Goal: Task Accomplishment & Management: Manage account settings

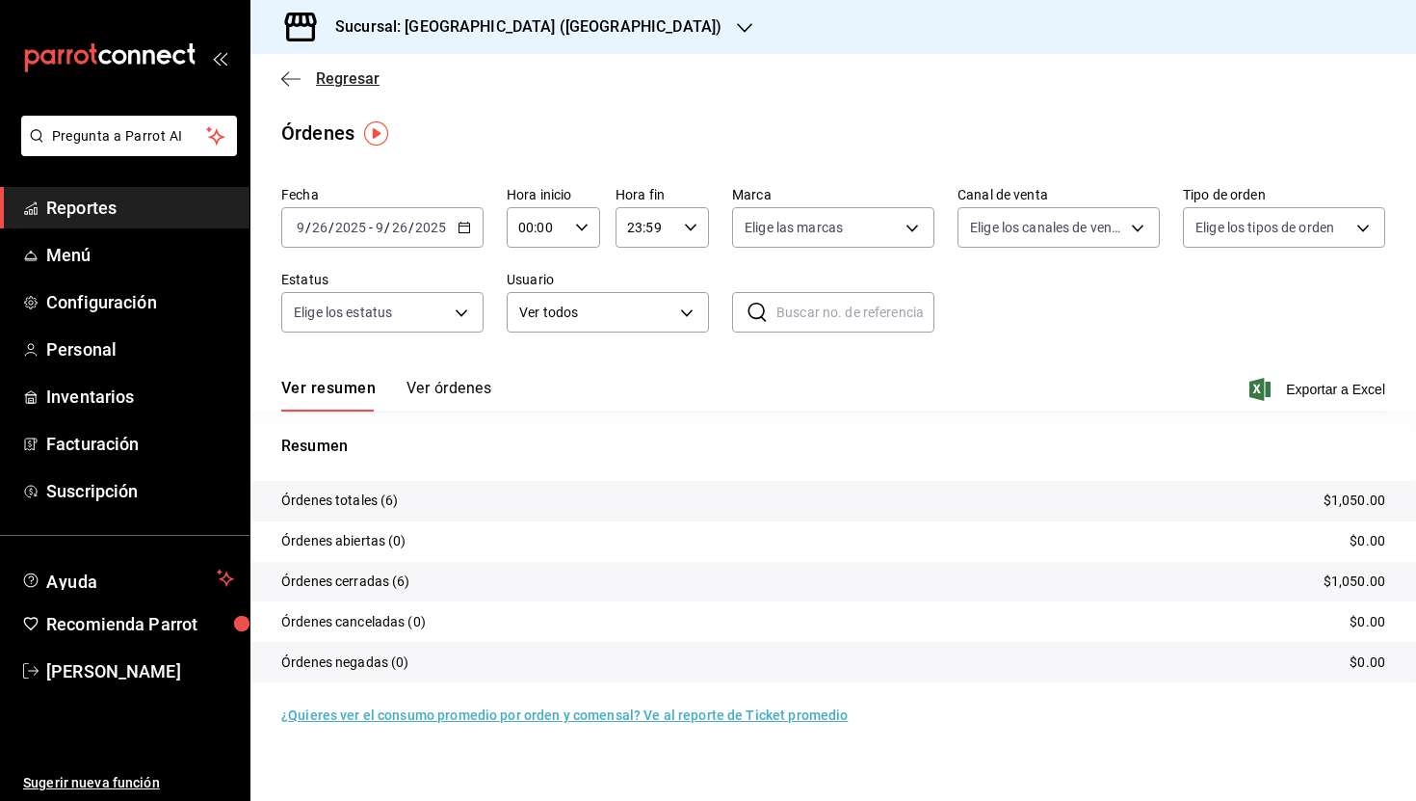
click at [333, 78] on span "Regresar" at bounding box center [348, 78] width 64 height 18
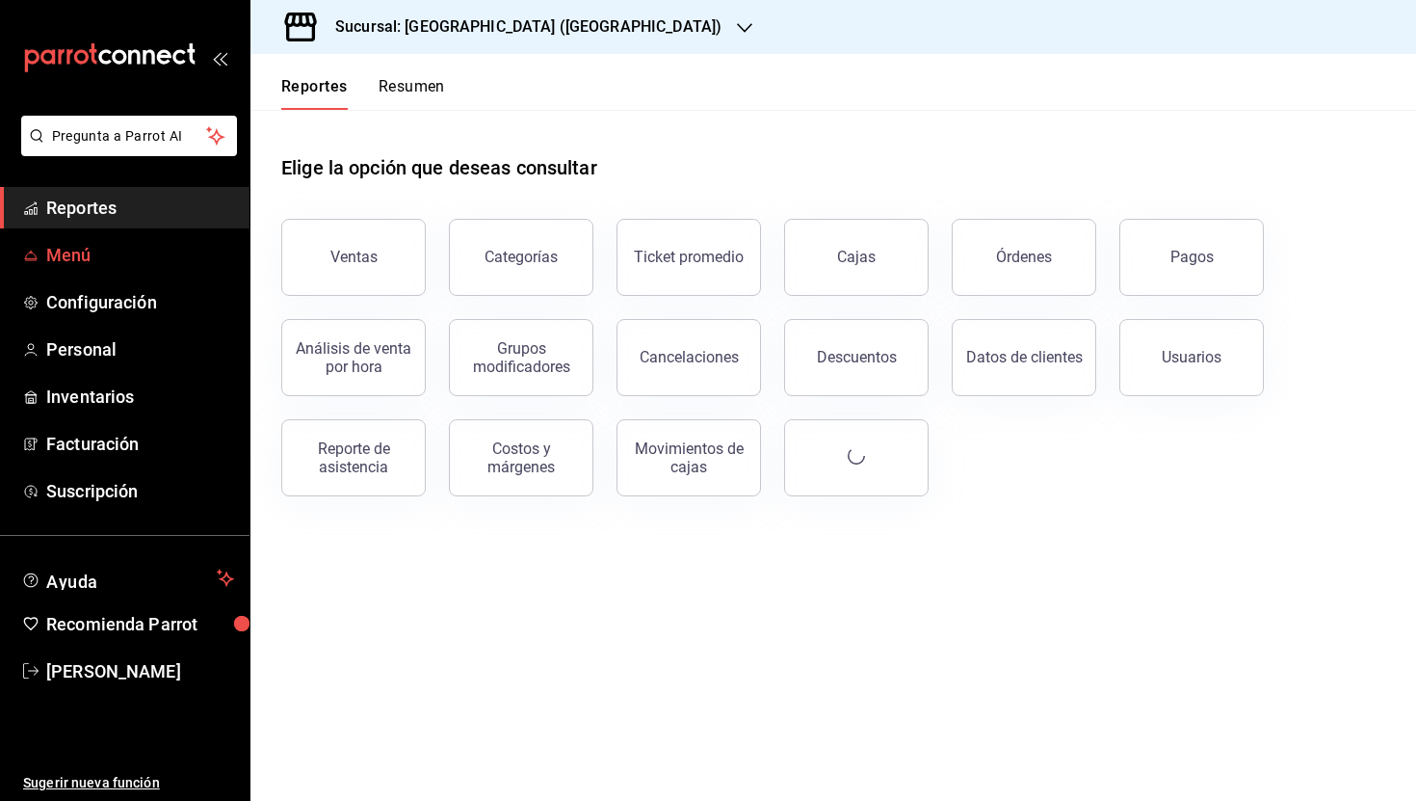
click at [106, 263] on span "Menú" at bounding box center [140, 255] width 188 height 26
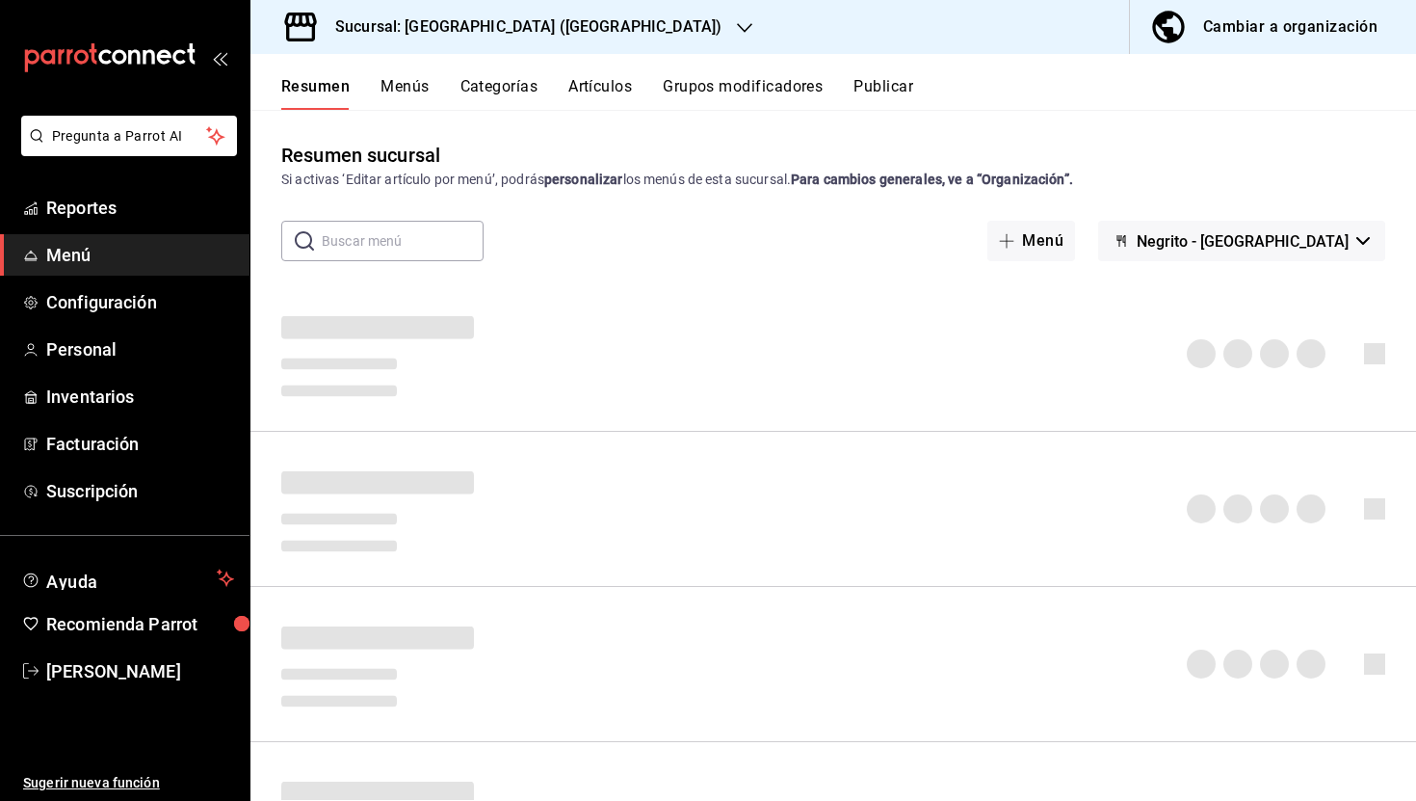
click at [401, 85] on button "Menús" at bounding box center [405, 93] width 48 height 33
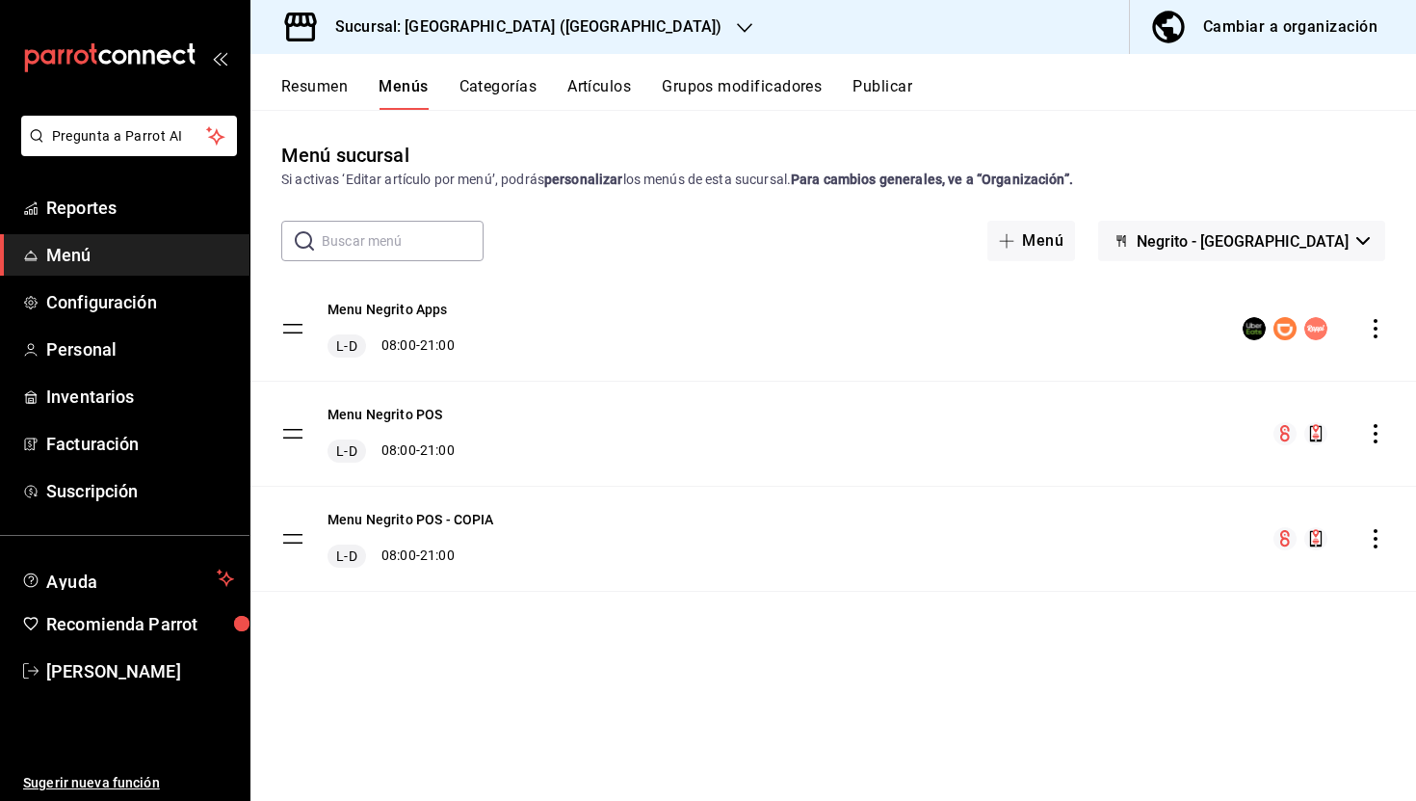
click at [1193, 32] on span "button" at bounding box center [1172, 27] width 46 height 39
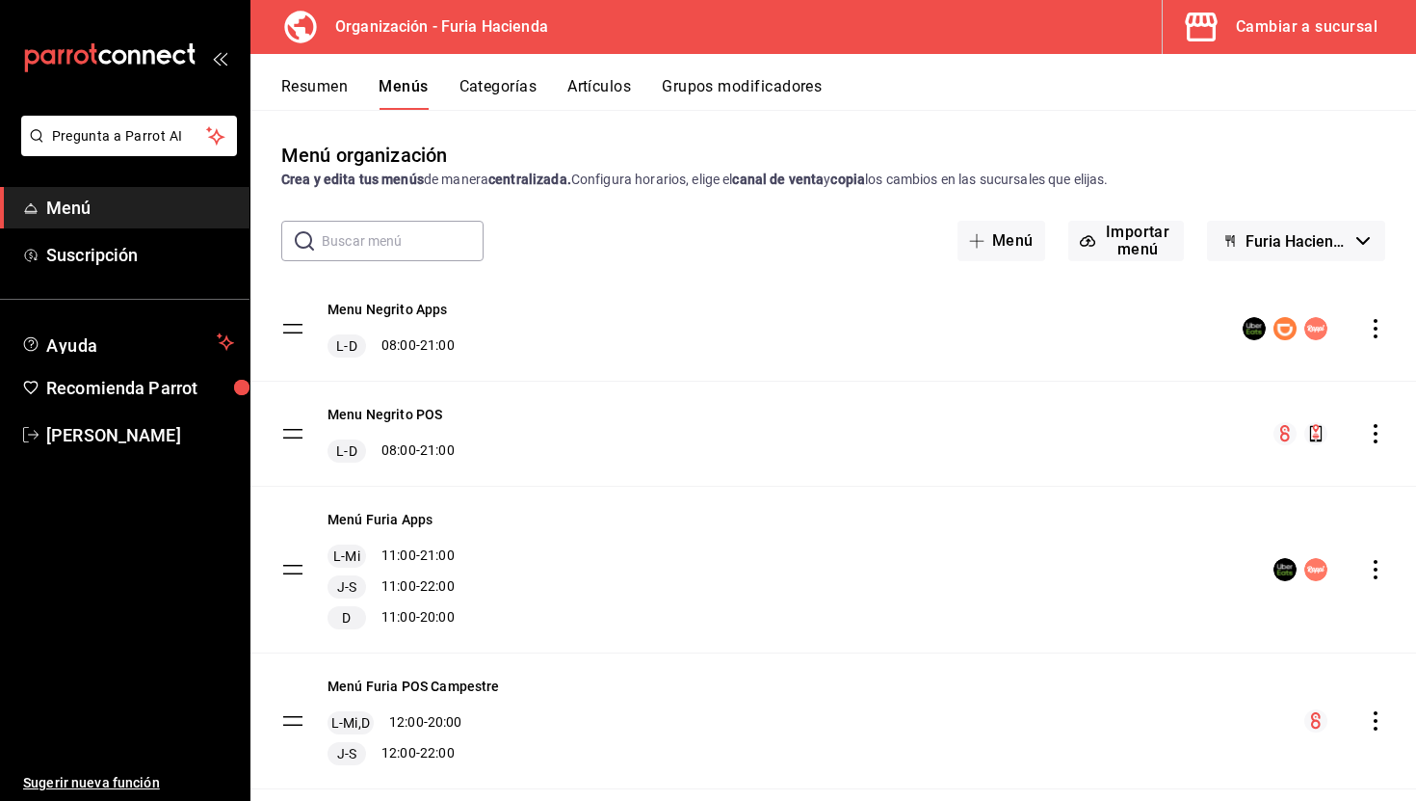
click at [312, 85] on button "Resumen" at bounding box center [314, 93] width 66 height 33
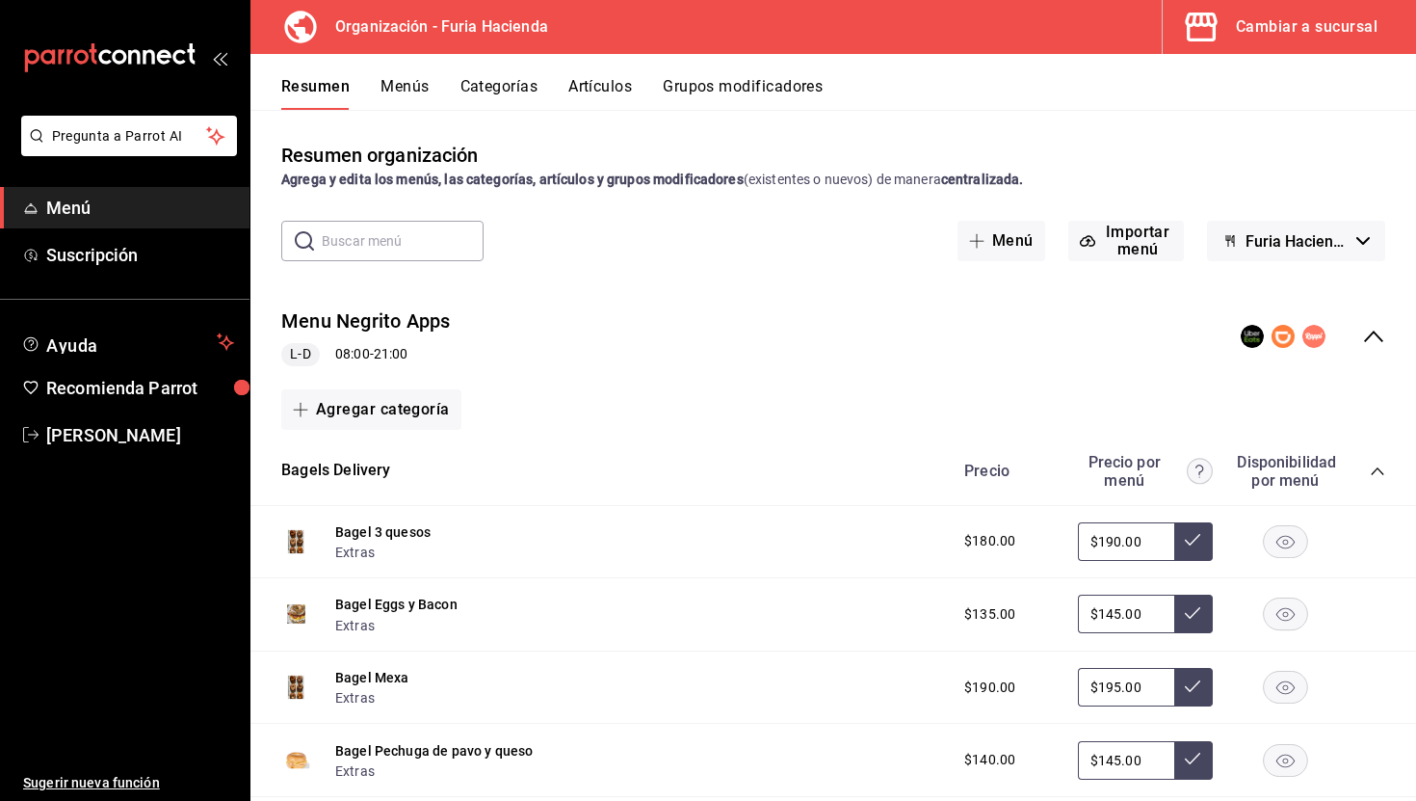
click at [1372, 329] on icon "collapse-menu-row" at bounding box center [1373, 336] width 23 height 23
click at [1372, 341] on icon "collapse-menu-row" at bounding box center [1373, 336] width 23 height 23
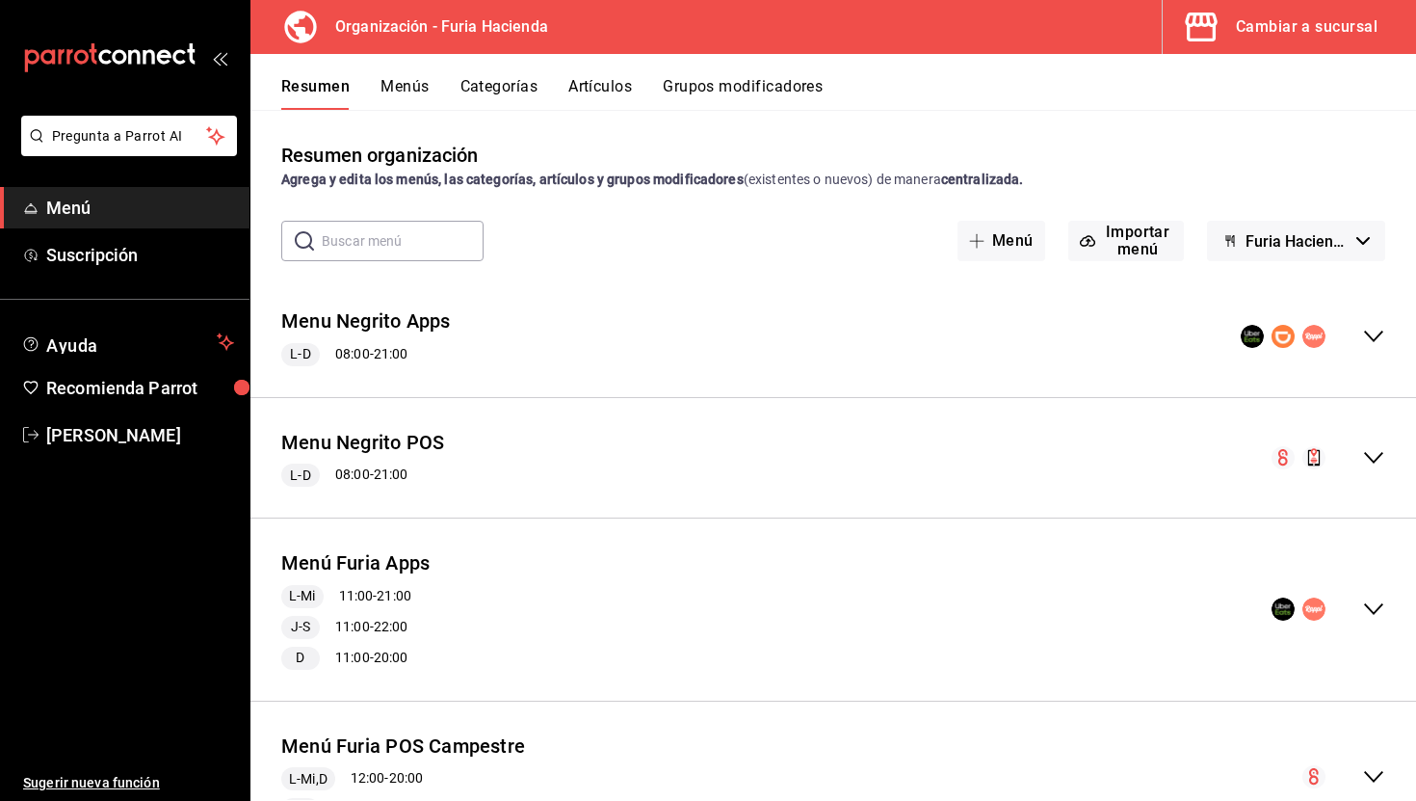
click at [1276, 26] on div "Cambiar a sucursal" at bounding box center [1307, 26] width 142 height 27
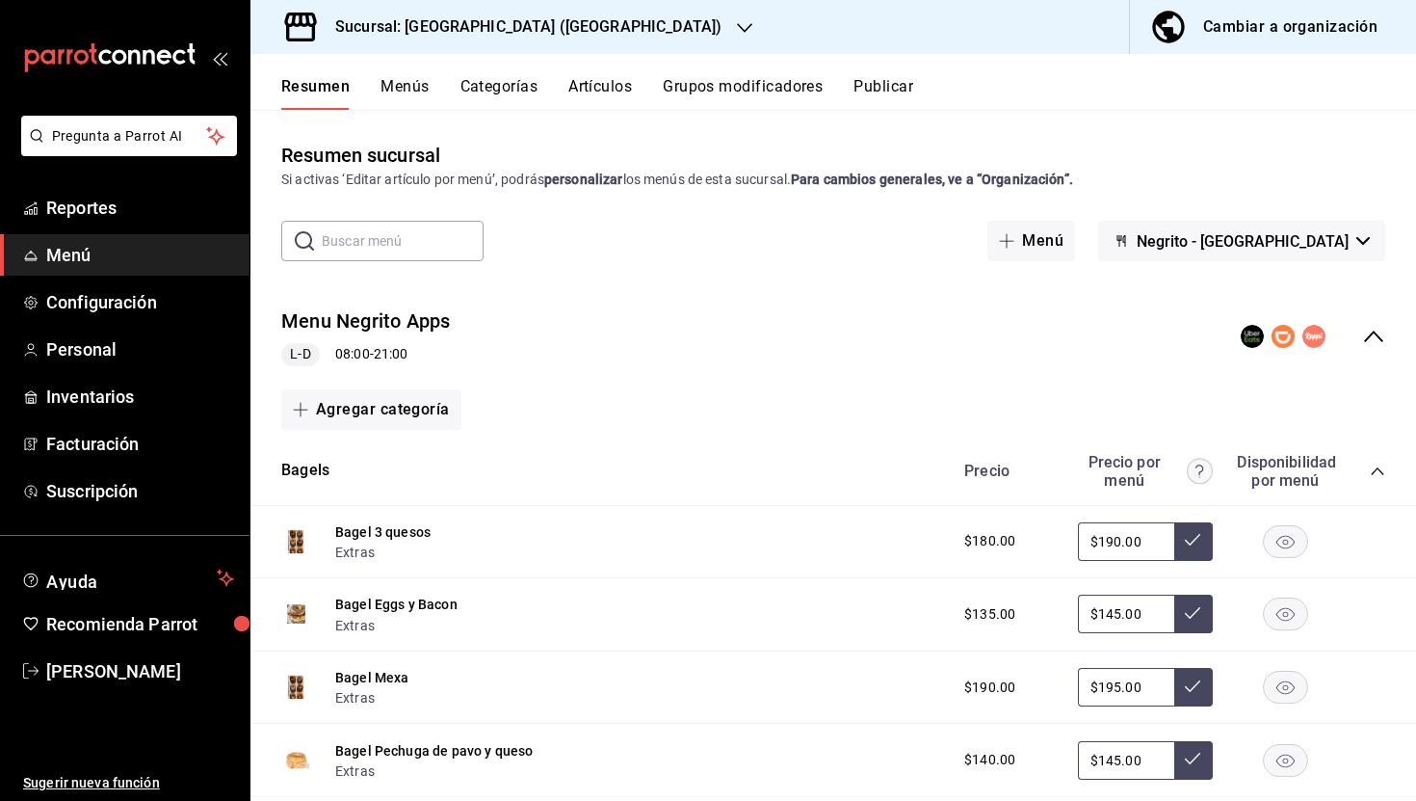
click at [1367, 340] on icon "collapse-menu-row" at bounding box center [1373, 336] width 23 height 23
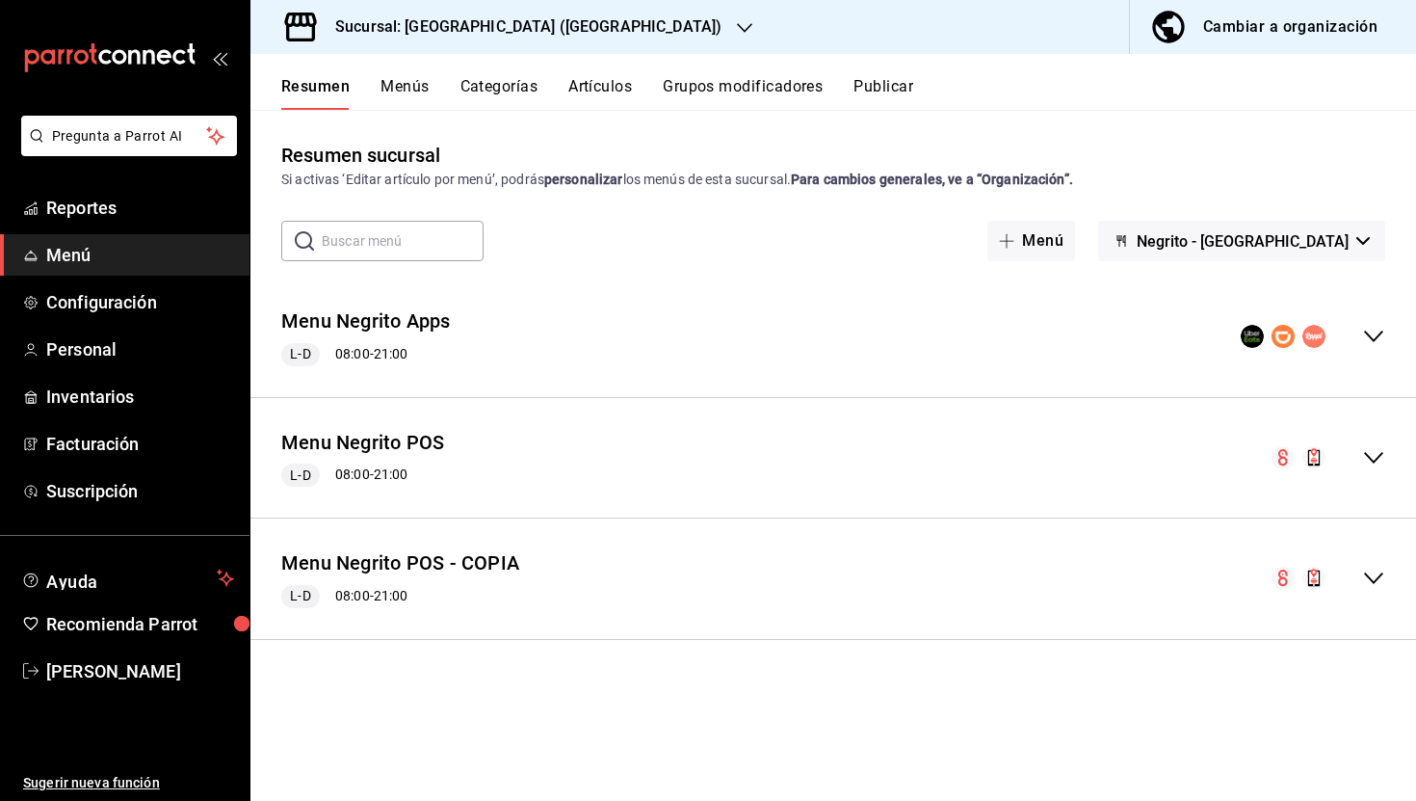
click at [1366, 578] on icon "collapse-menu-row" at bounding box center [1373, 577] width 23 height 23
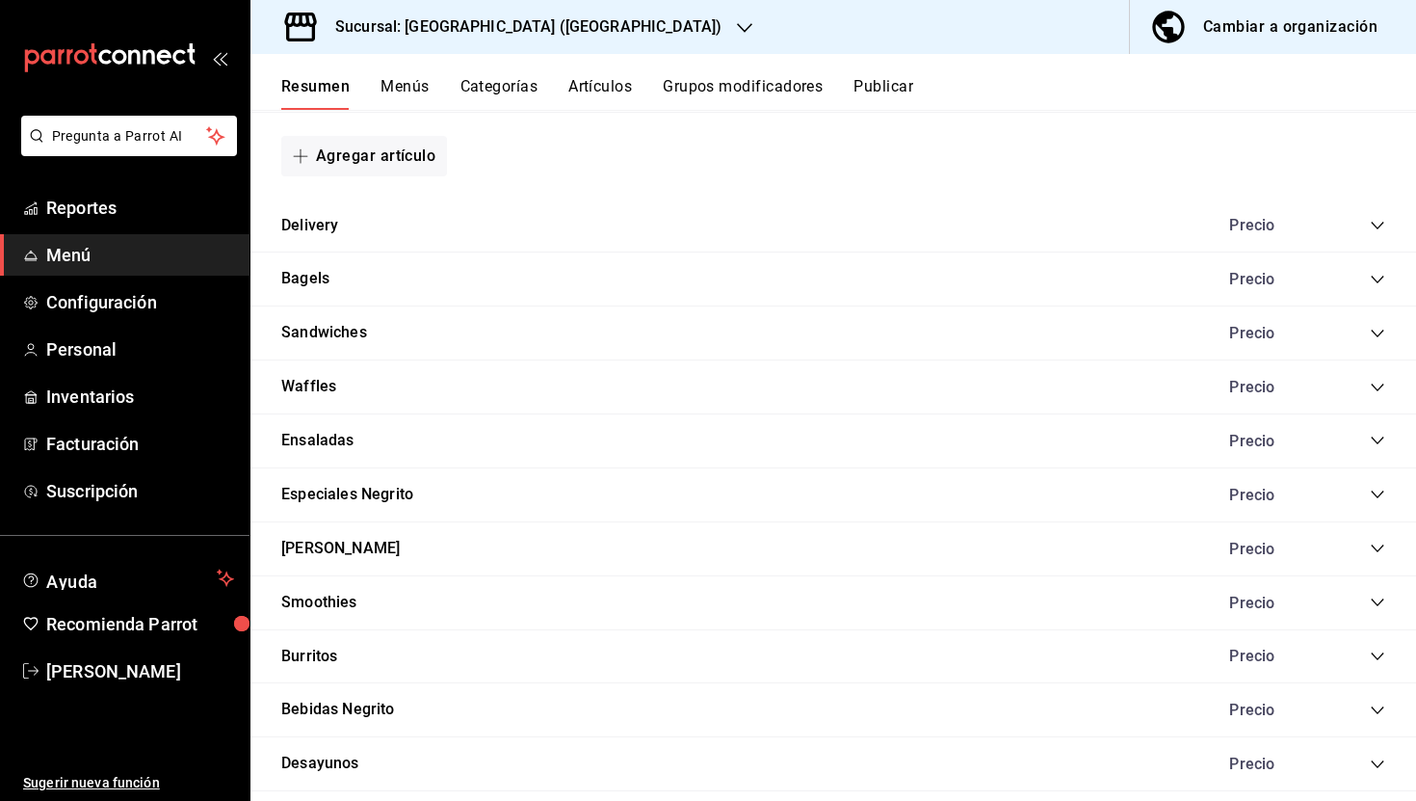
scroll to position [957, 0]
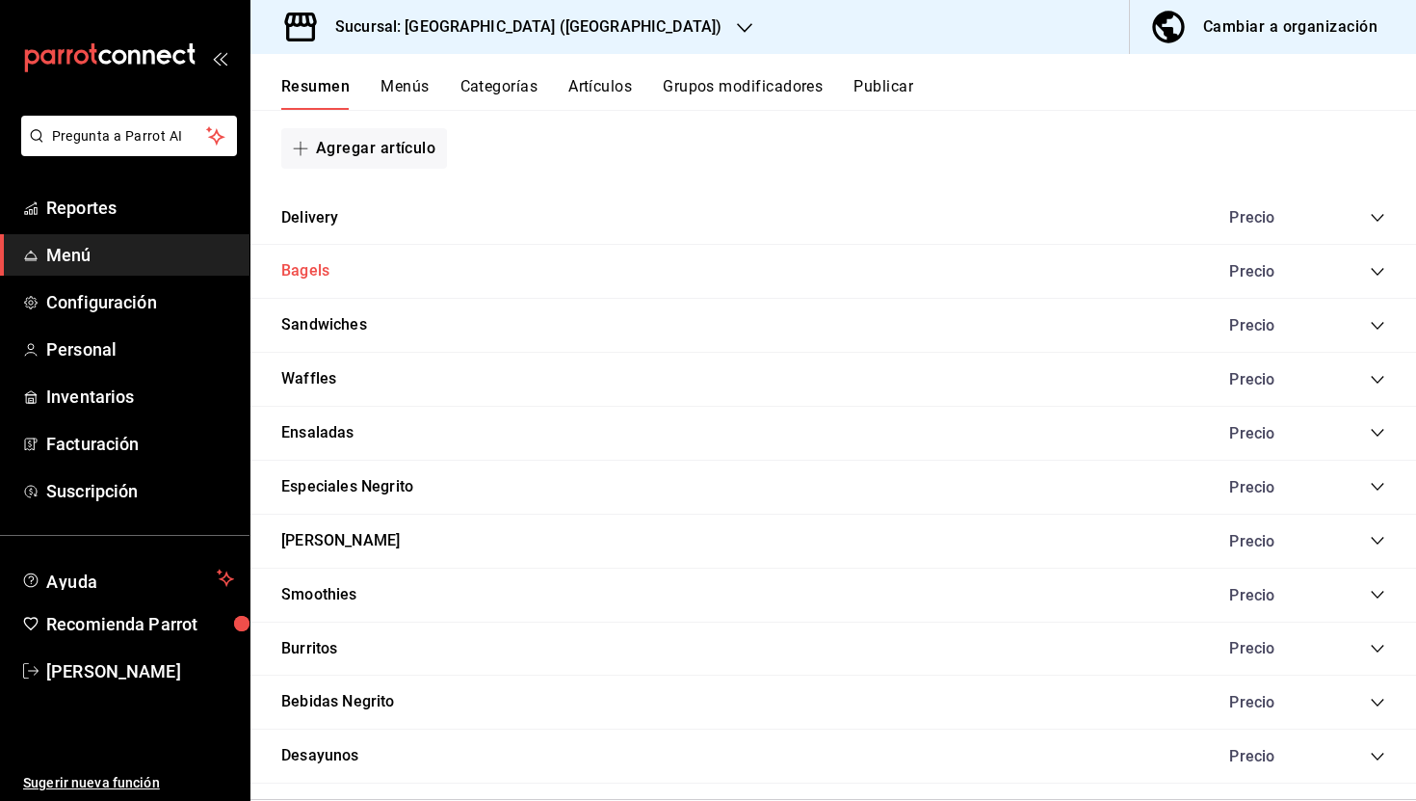
click at [313, 266] on button "Bagels" at bounding box center [305, 271] width 48 height 22
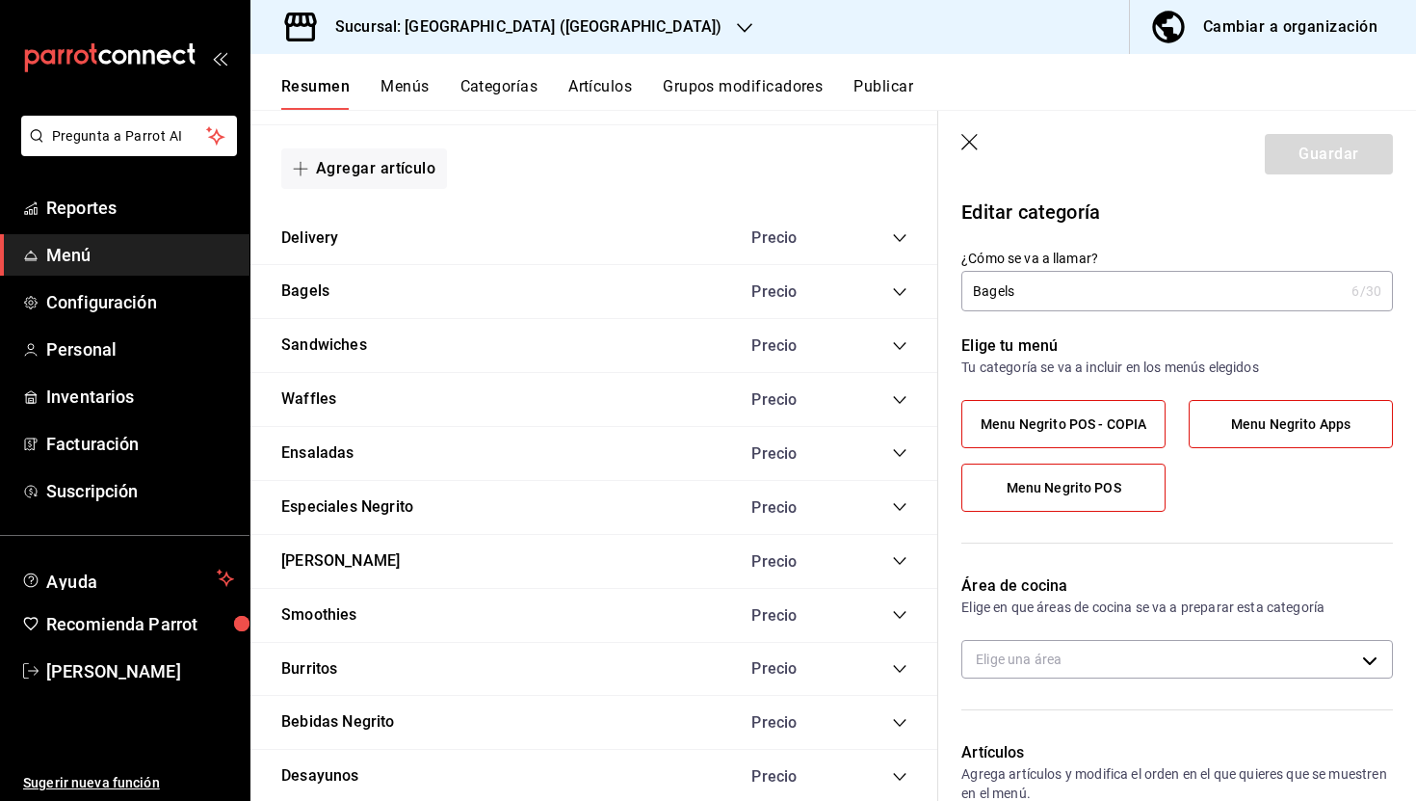
click at [967, 141] on icon "button" at bounding box center [970, 143] width 19 height 19
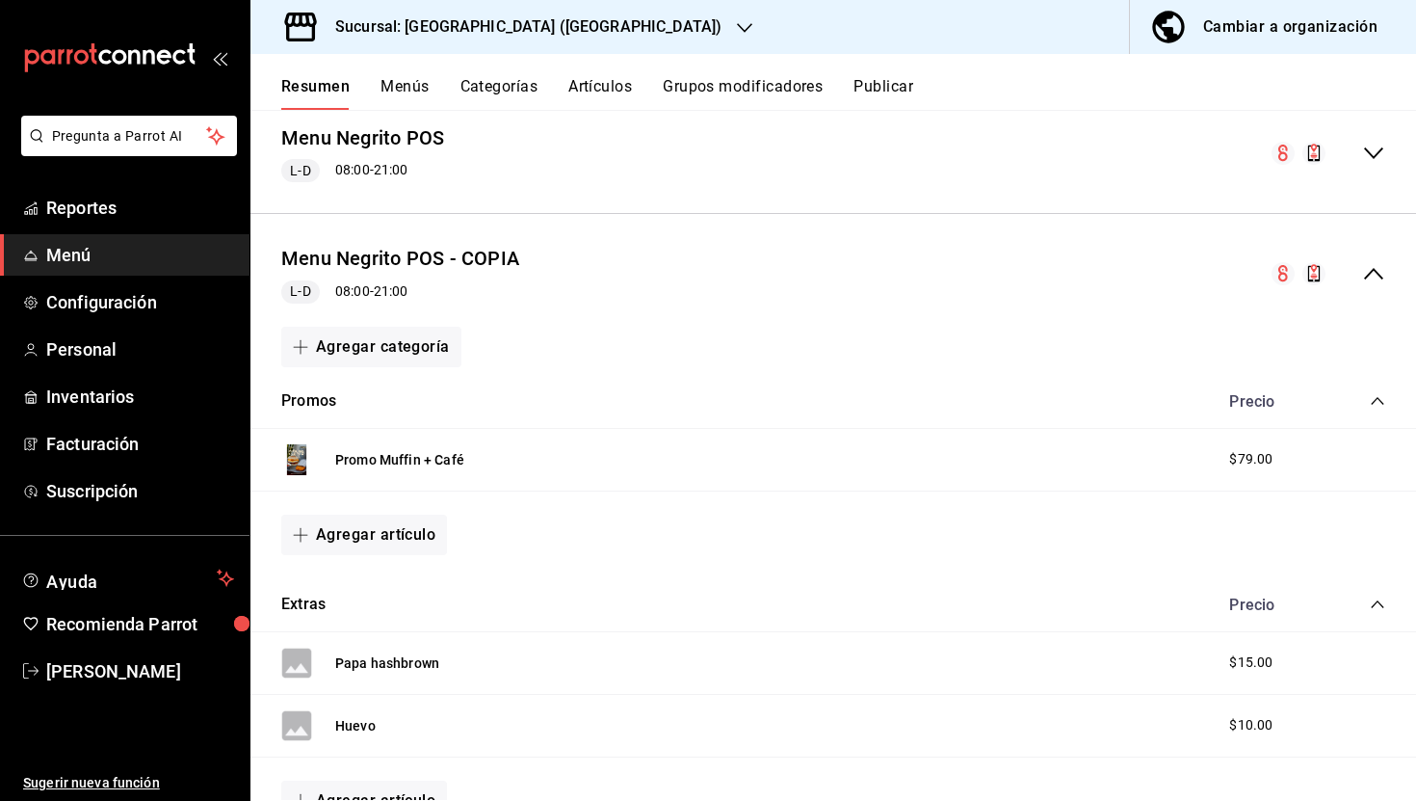
scroll to position [302, 0]
click at [1372, 273] on icon "collapse-menu-row" at bounding box center [1373, 276] width 19 height 12
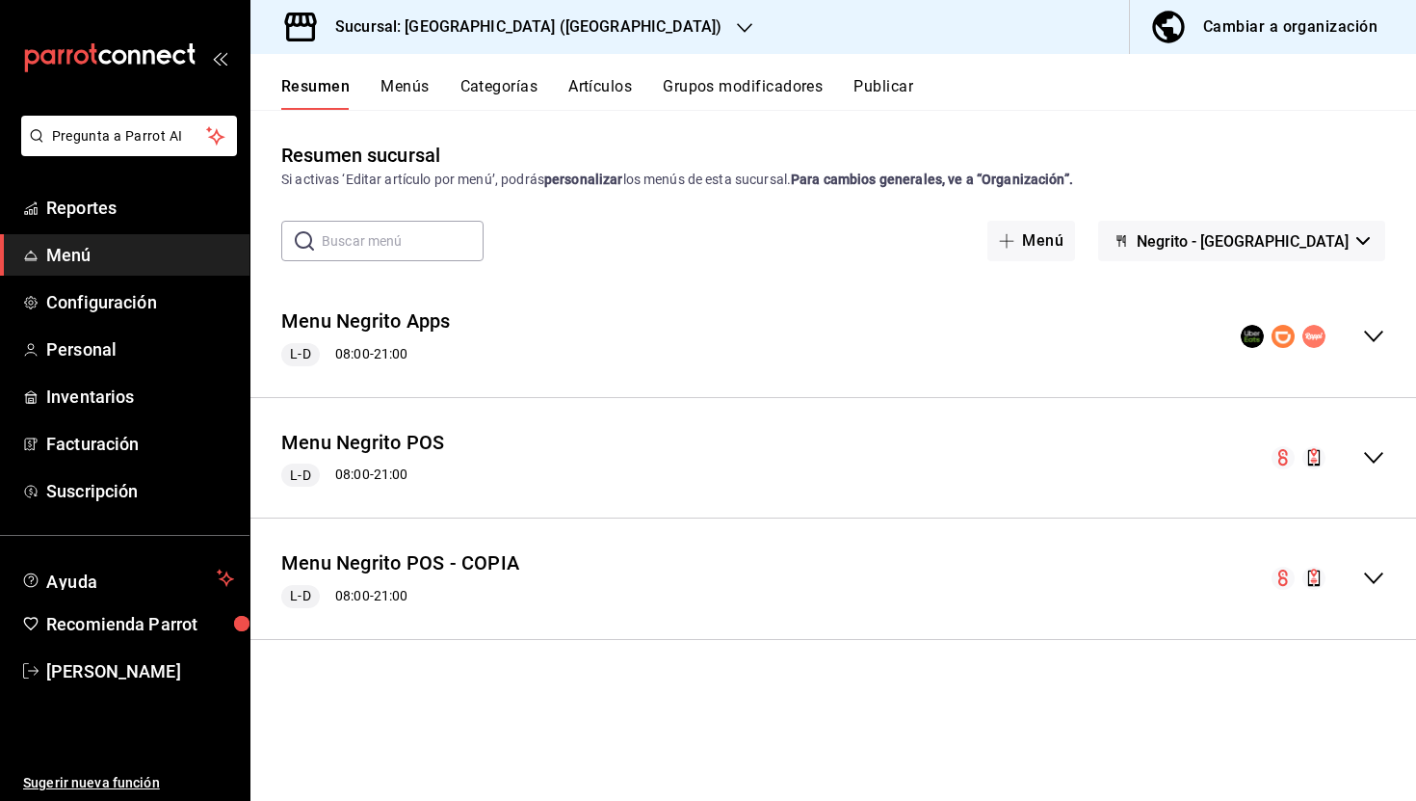
scroll to position [0, 0]
click at [1374, 573] on icon "collapse-menu-row" at bounding box center [1373, 577] width 23 height 23
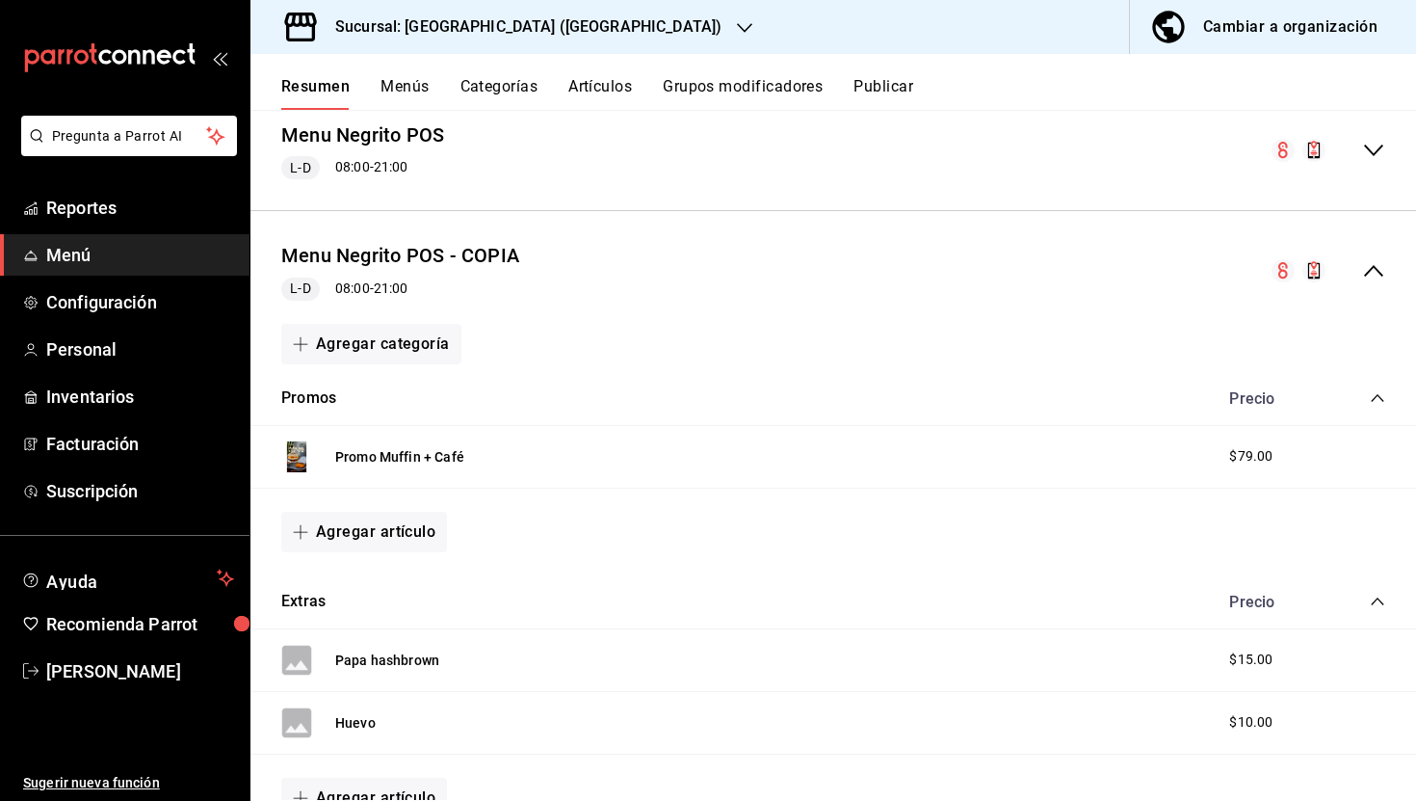
scroll to position [324, 0]
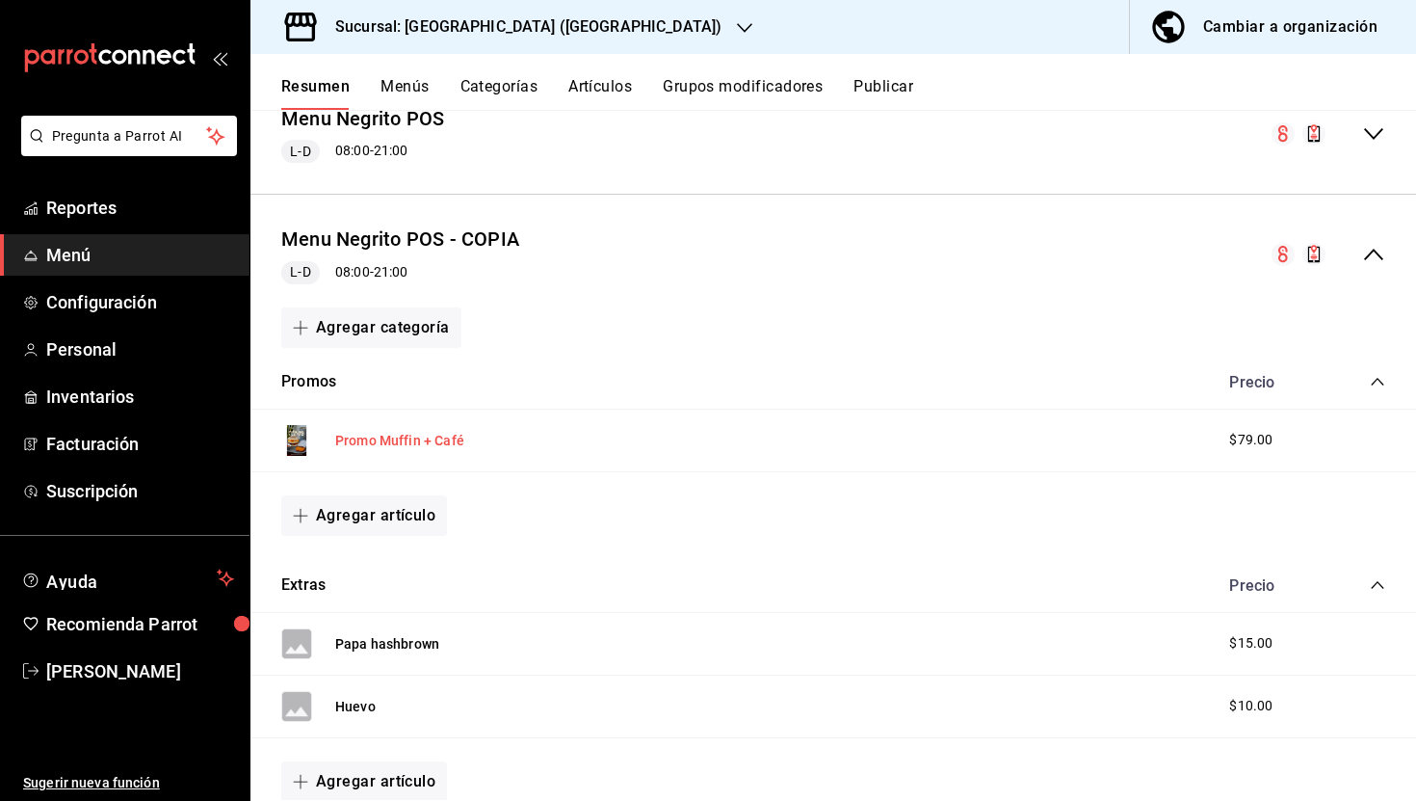
click at [431, 438] on button "Promo Muffin + Café" at bounding box center [399, 440] width 129 height 19
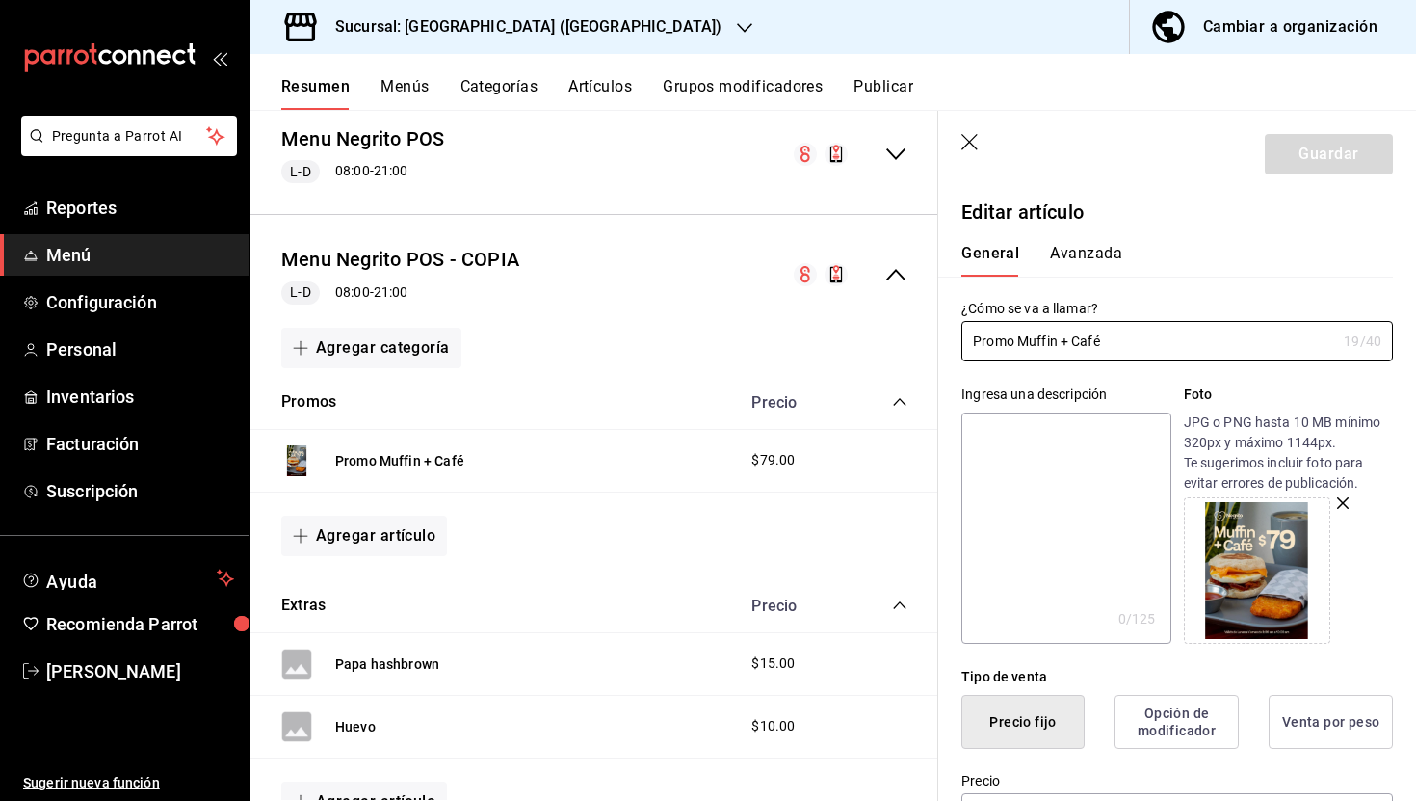
click at [1188, 725] on button "Opción de modificador" at bounding box center [1177, 722] width 124 height 54
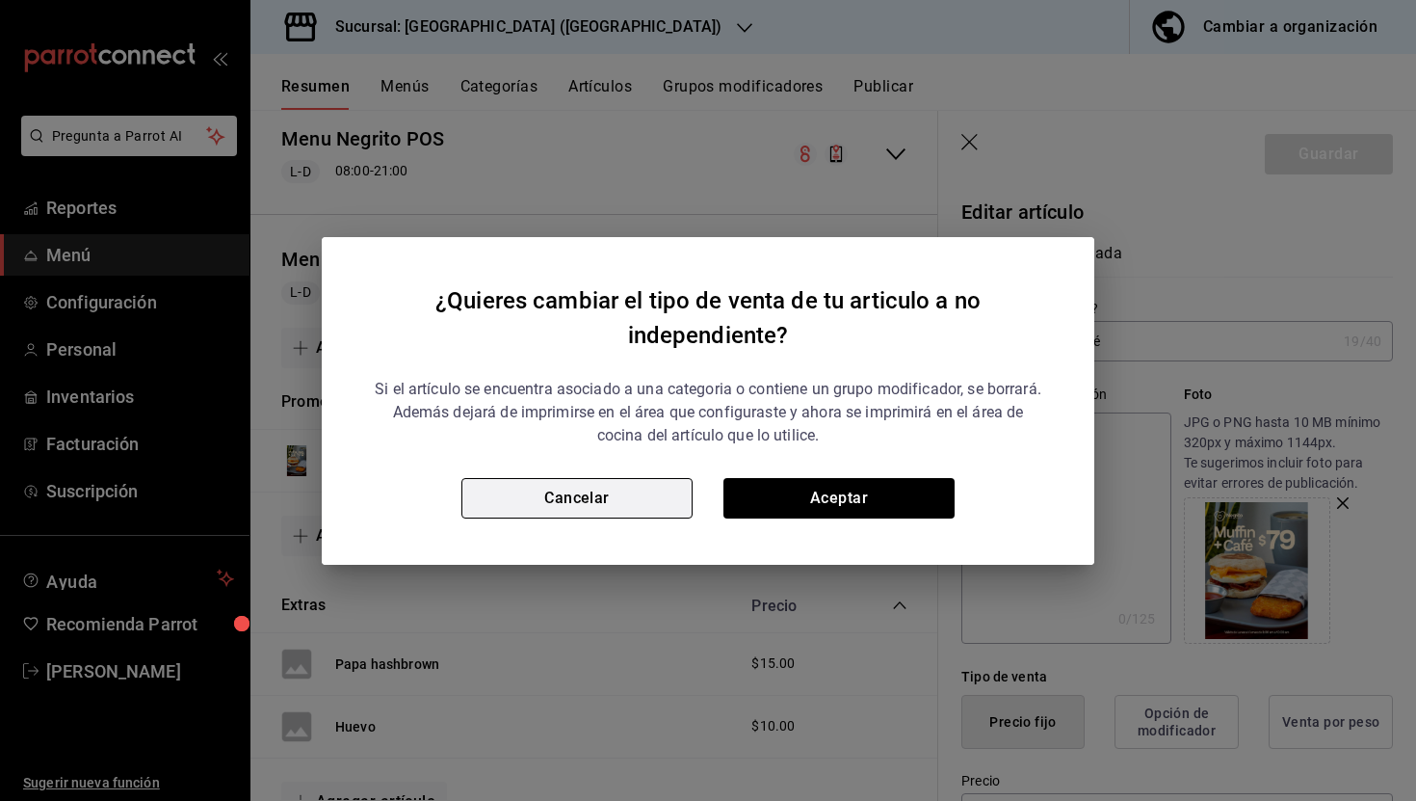
click at [634, 501] on button "Cancelar" at bounding box center [576, 498] width 231 height 40
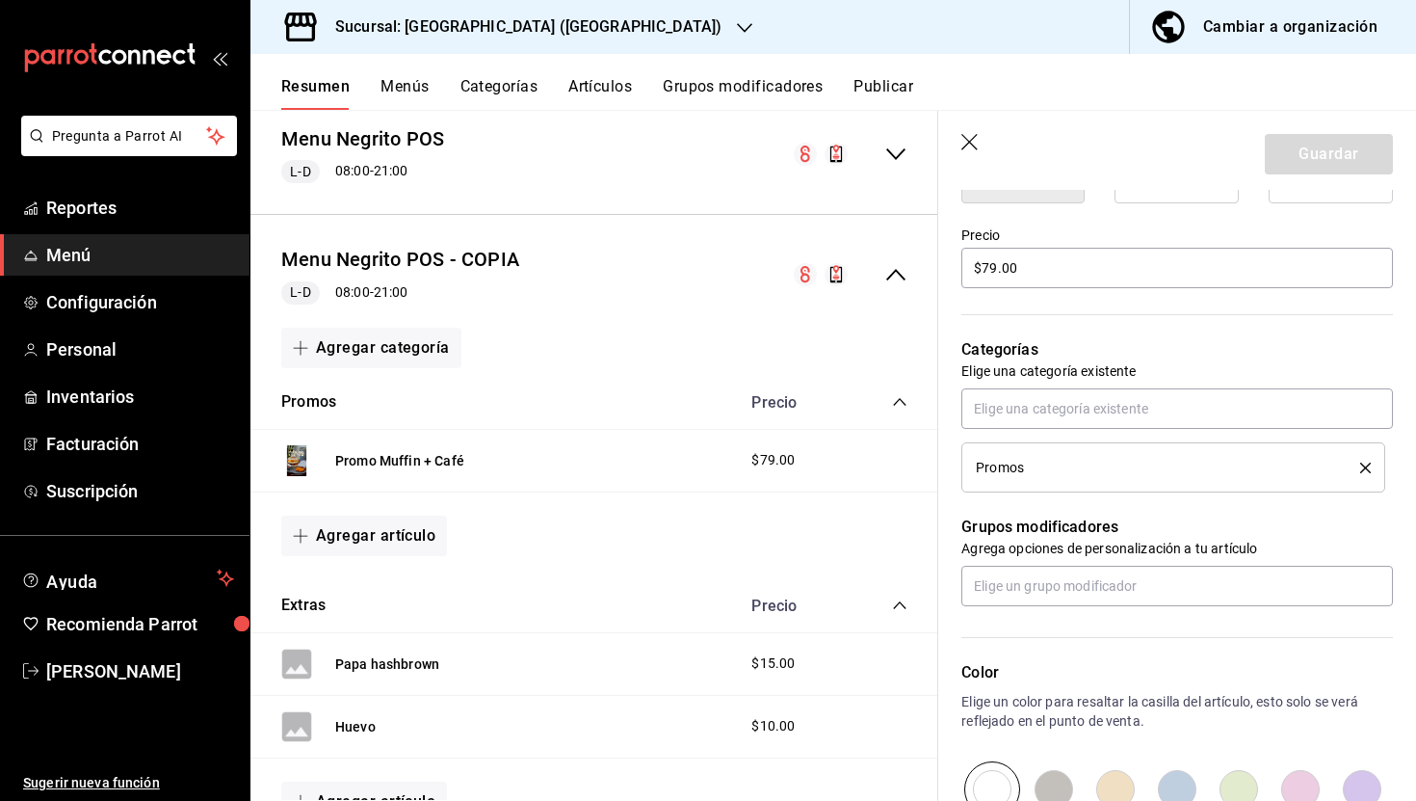
scroll to position [517, 0]
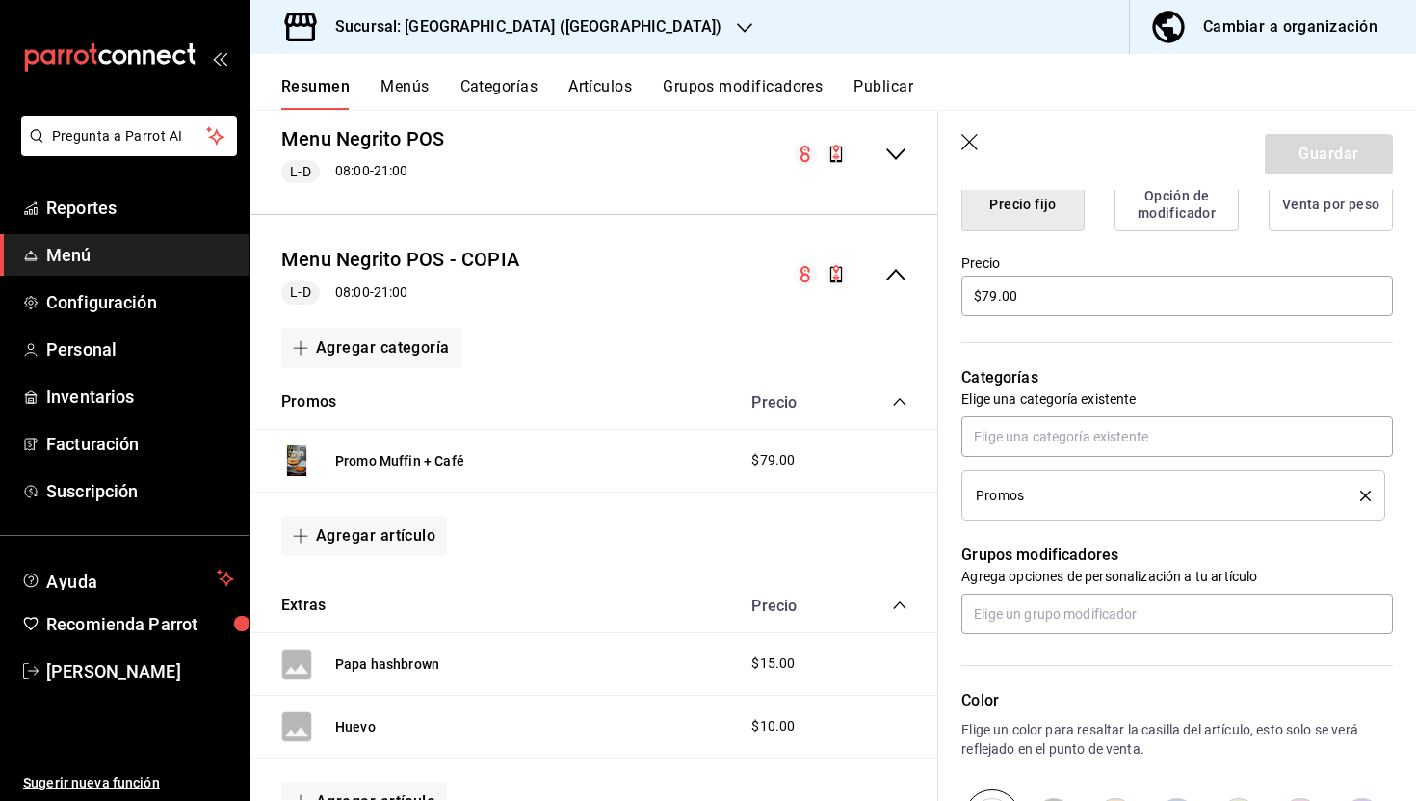
click at [976, 141] on icon "button" at bounding box center [970, 143] width 19 height 19
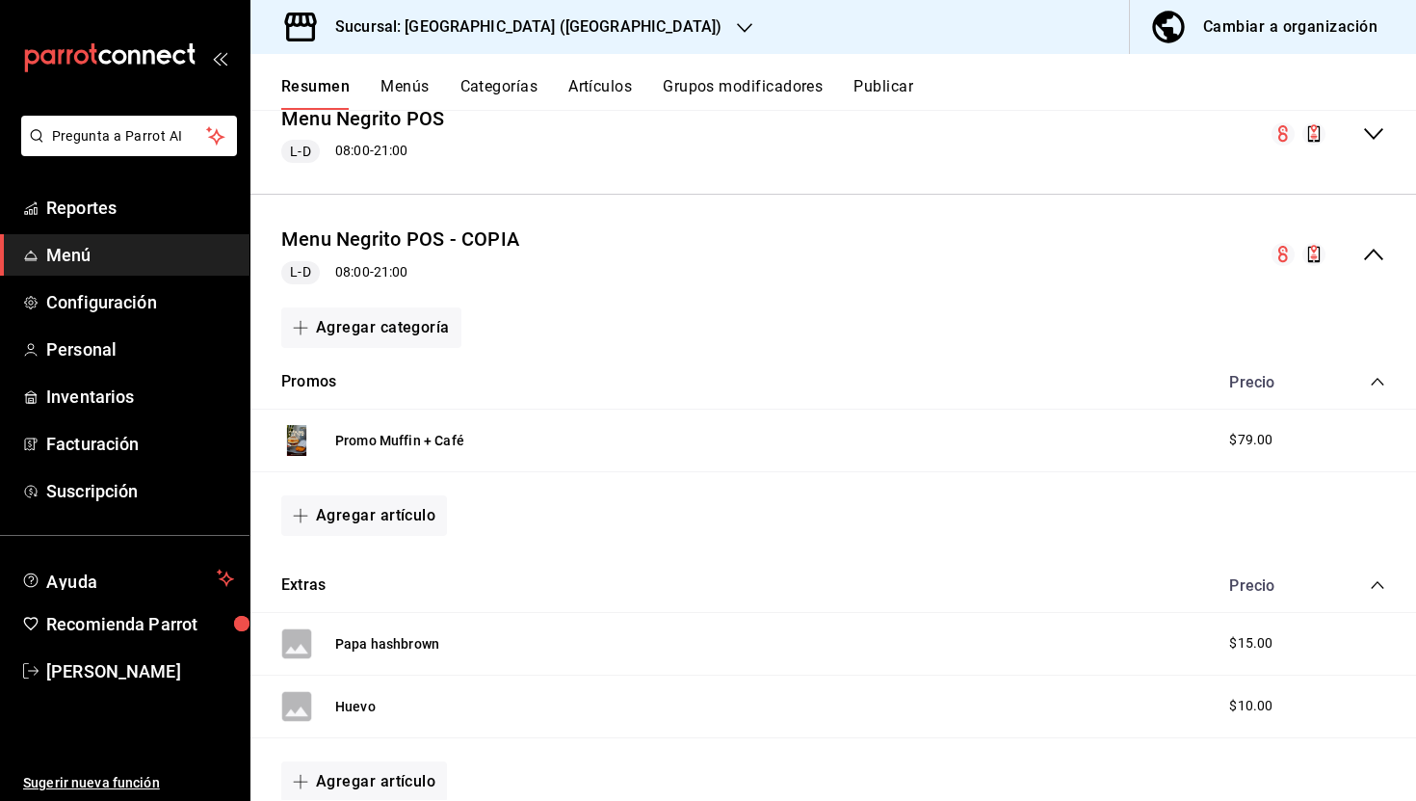
click at [1373, 253] on icon "collapse-menu-row" at bounding box center [1373, 254] width 23 height 23
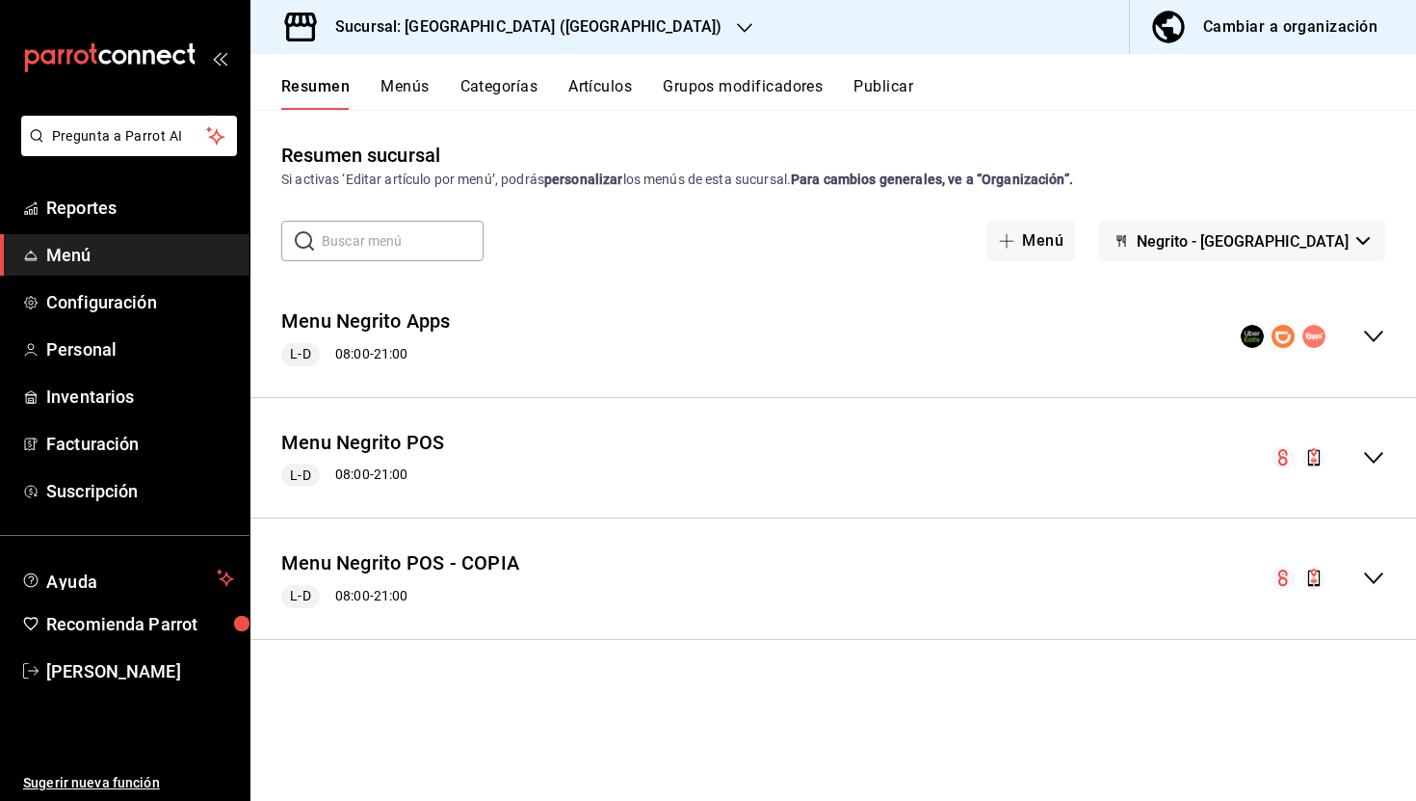
click at [1375, 457] on icon "collapse-menu-row" at bounding box center [1373, 457] width 23 height 23
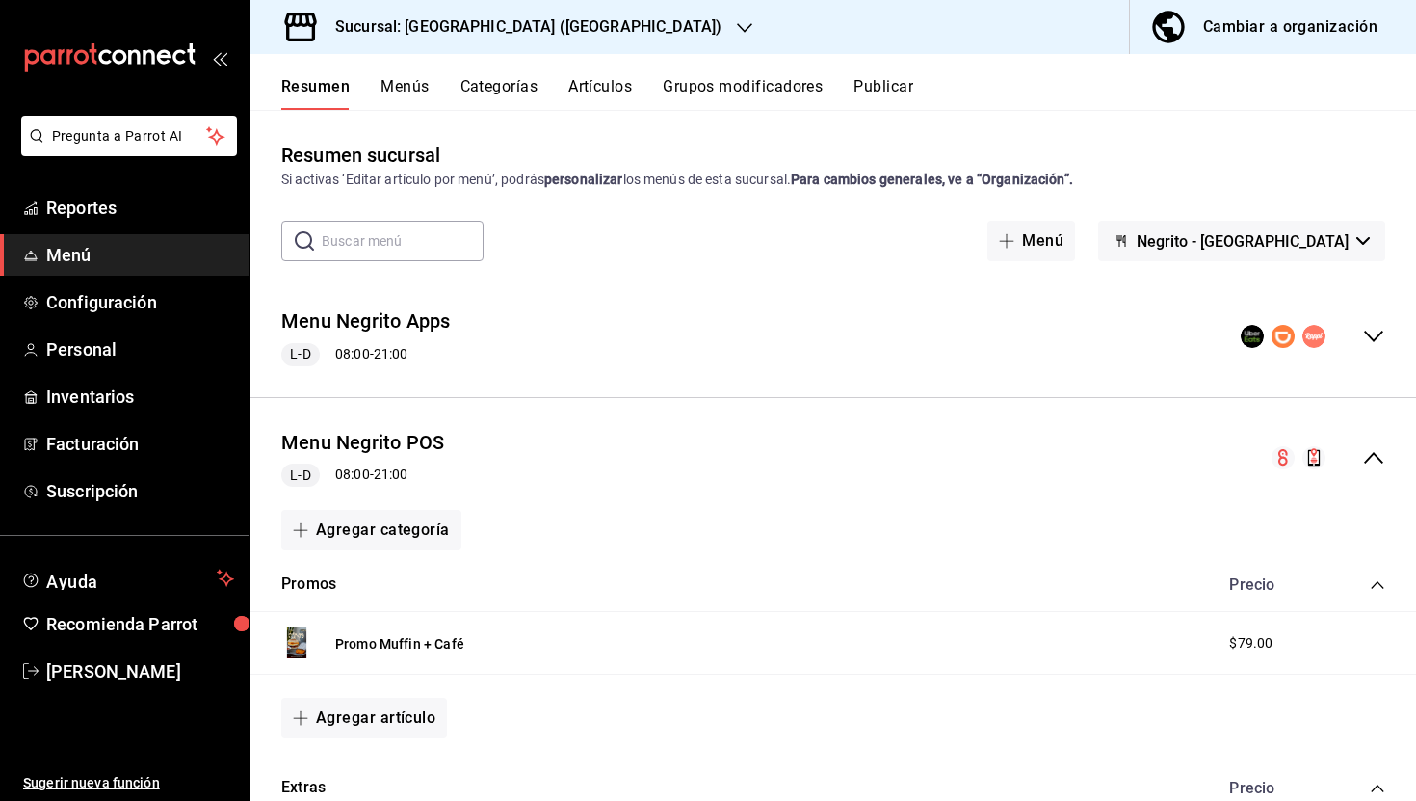
click at [1372, 457] on icon "collapse-menu-row" at bounding box center [1373, 457] width 23 height 23
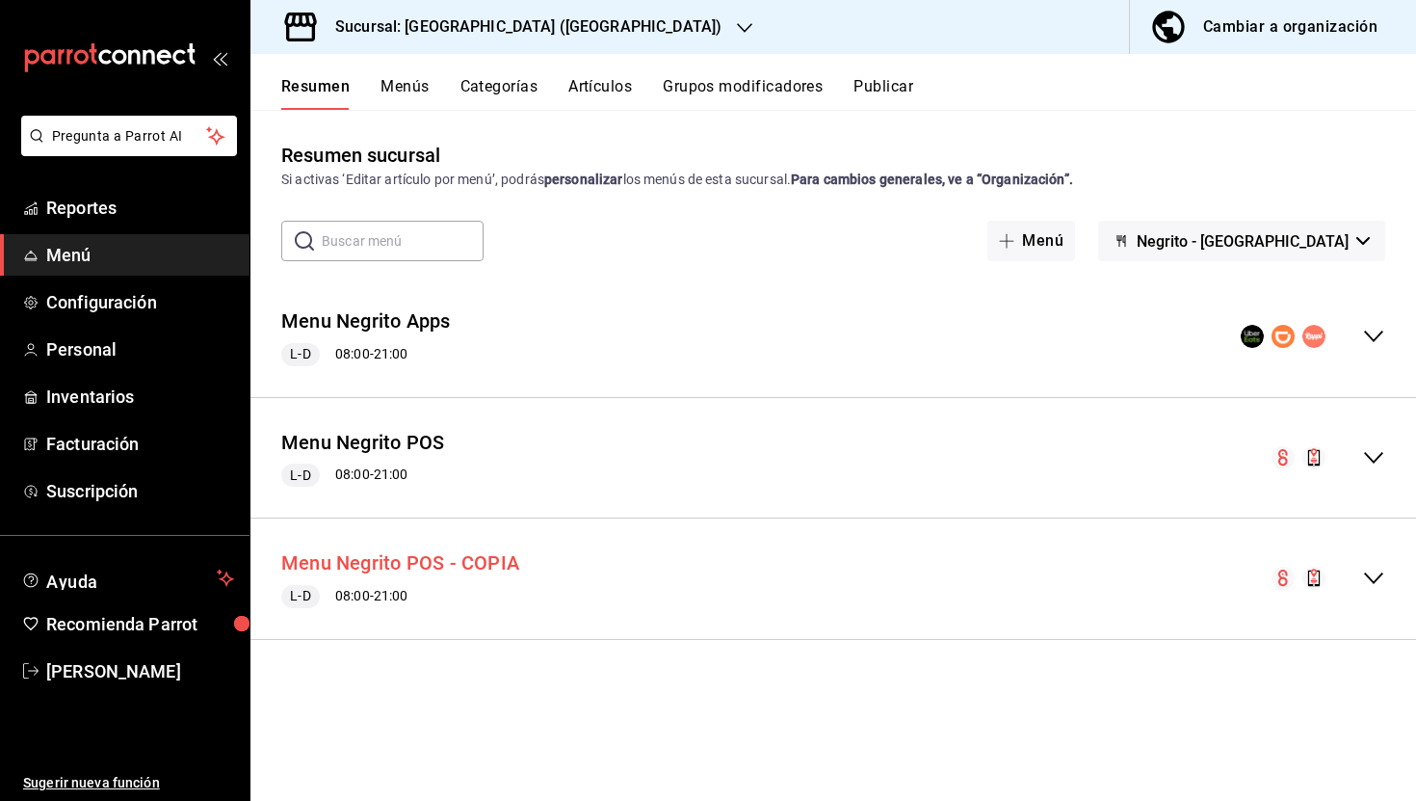
click at [469, 562] on button "Menu Negrito POS - COPIA" at bounding box center [400, 563] width 238 height 28
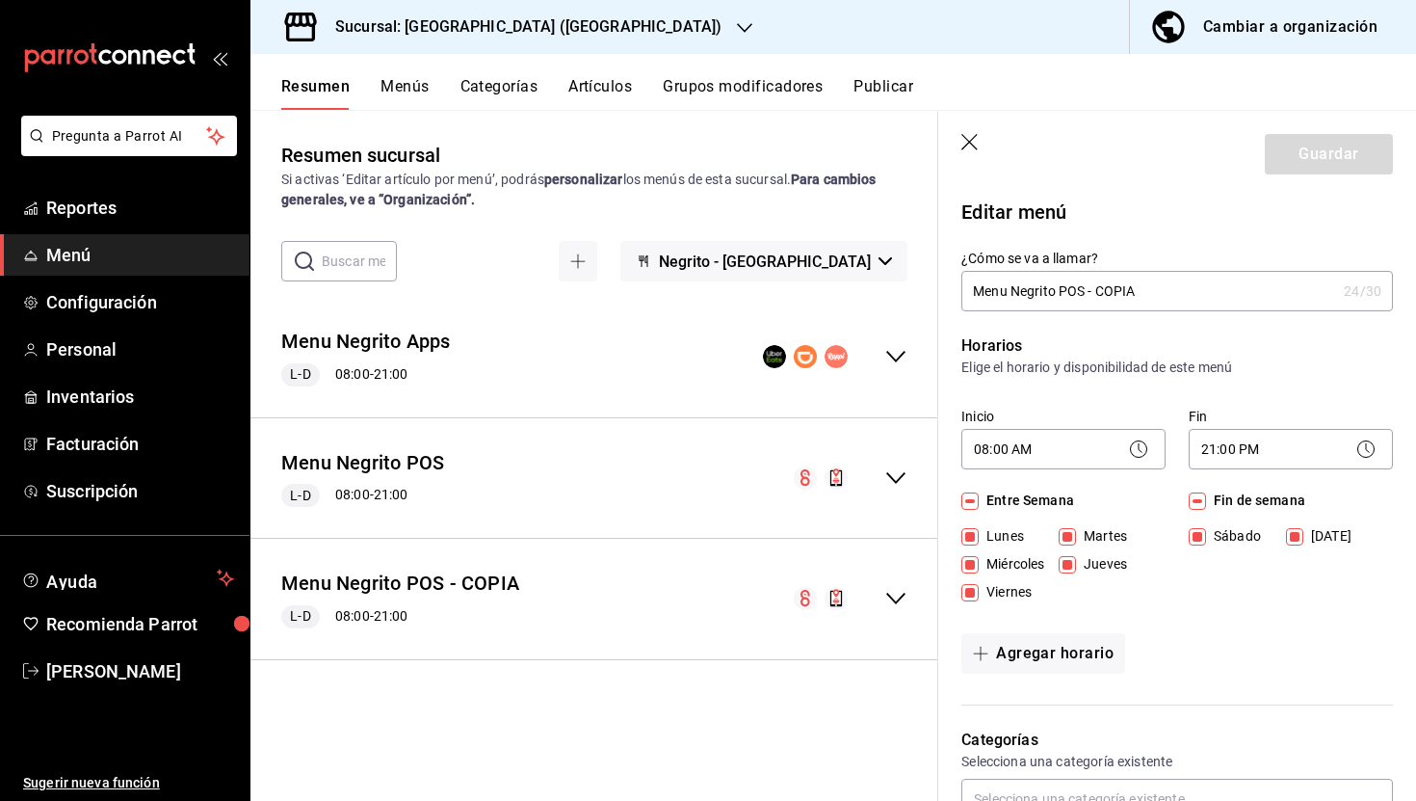
drag, startPoint x: 1166, startPoint y: 289, endPoint x: 1058, endPoint y: 287, distance: 107.9
click at [1058, 287] on input "Menu Negrito POS - COPIA" at bounding box center [1148, 291] width 375 height 39
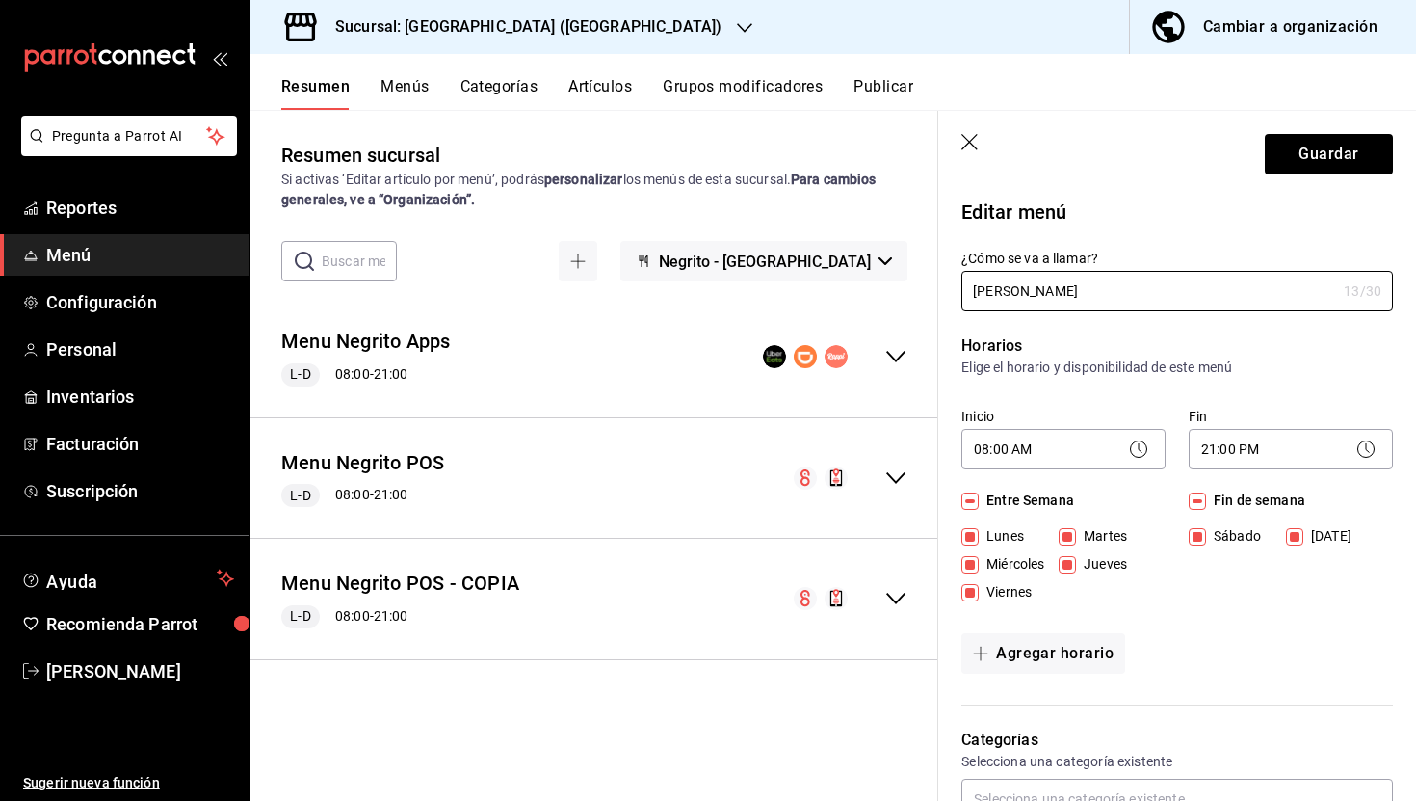
type input "[PERSON_NAME]"
click at [979, 128] on header "Guardar" at bounding box center [1177, 150] width 478 height 79
click at [965, 135] on icon "button" at bounding box center [970, 143] width 19 height 19
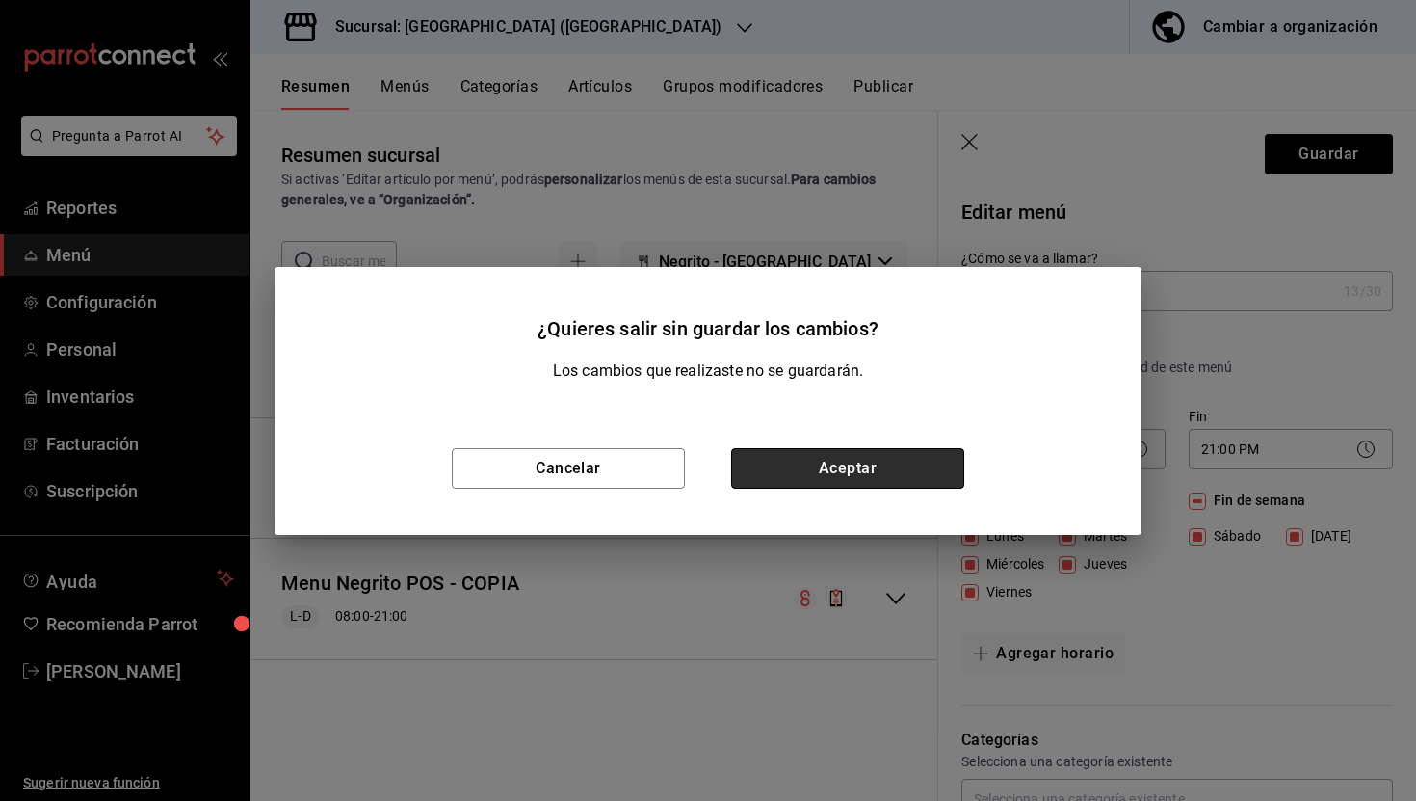
click at [867, 460] on button "Aceptar" at bounding box center [847, 468] width 233 height 40
checkbox input "false"
type input "1758923113781"
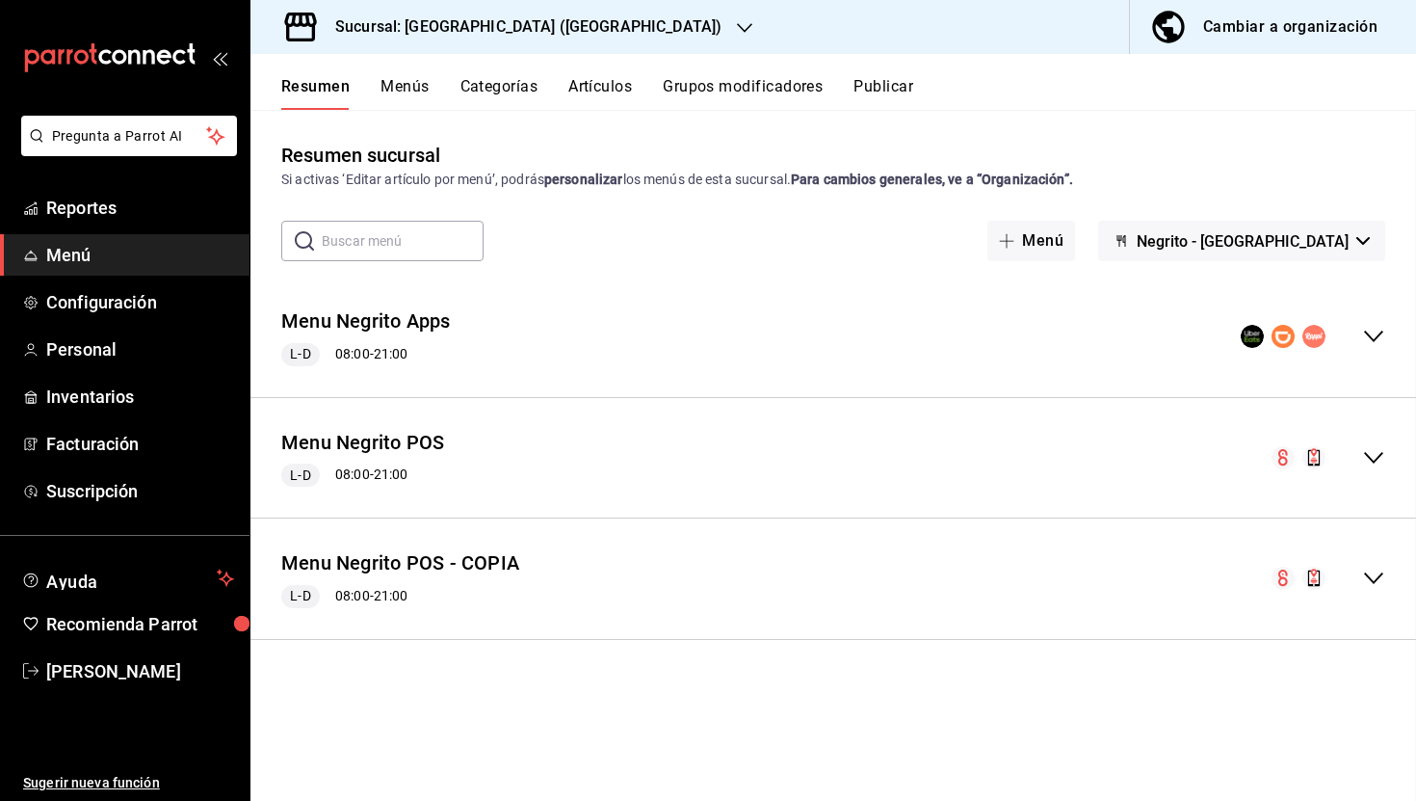
checkbox input "false"
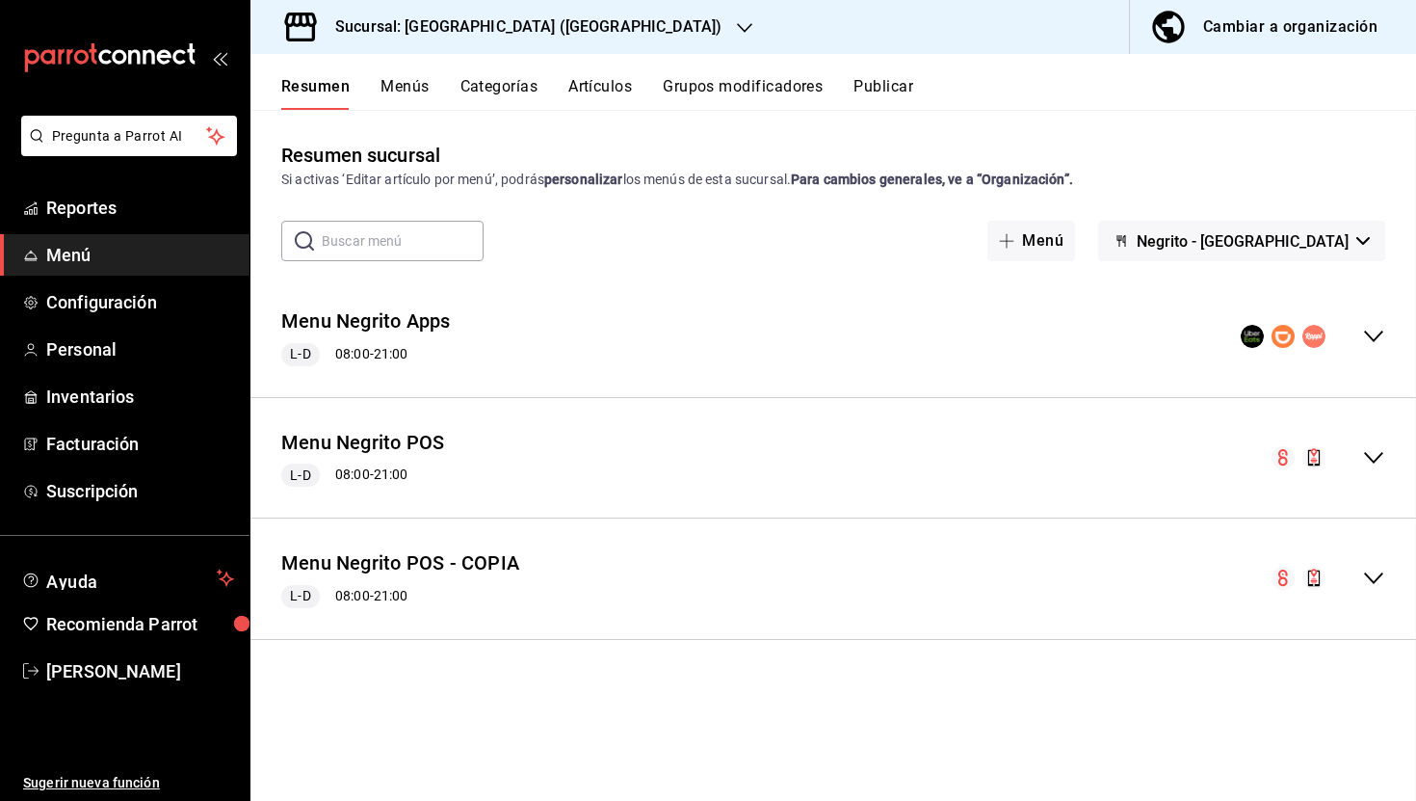
checkbox input "false"
click at [1380, 577] on icon "collapse-menu-row" at bounding box center [1373, 577] width 23 height 23
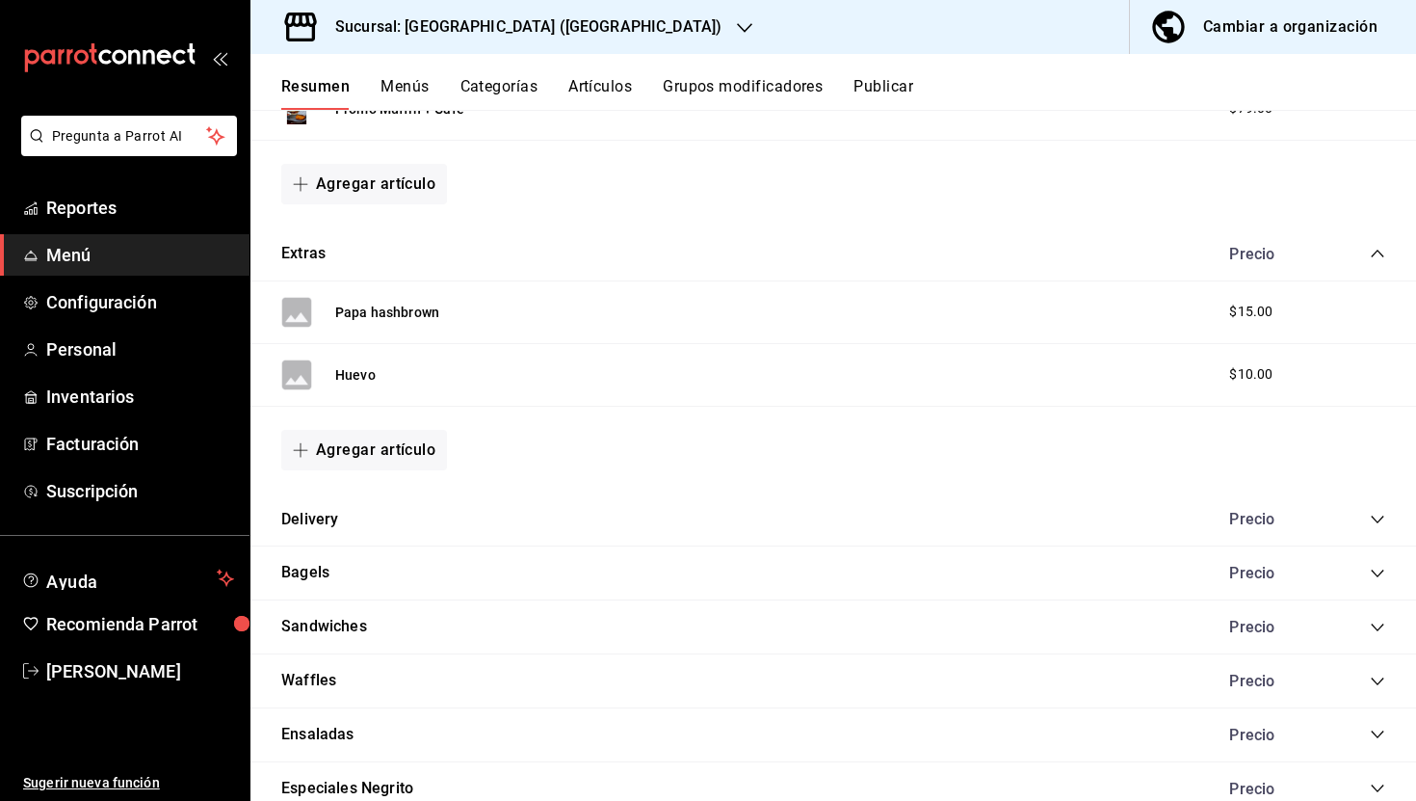
scroll to position [349, 0]
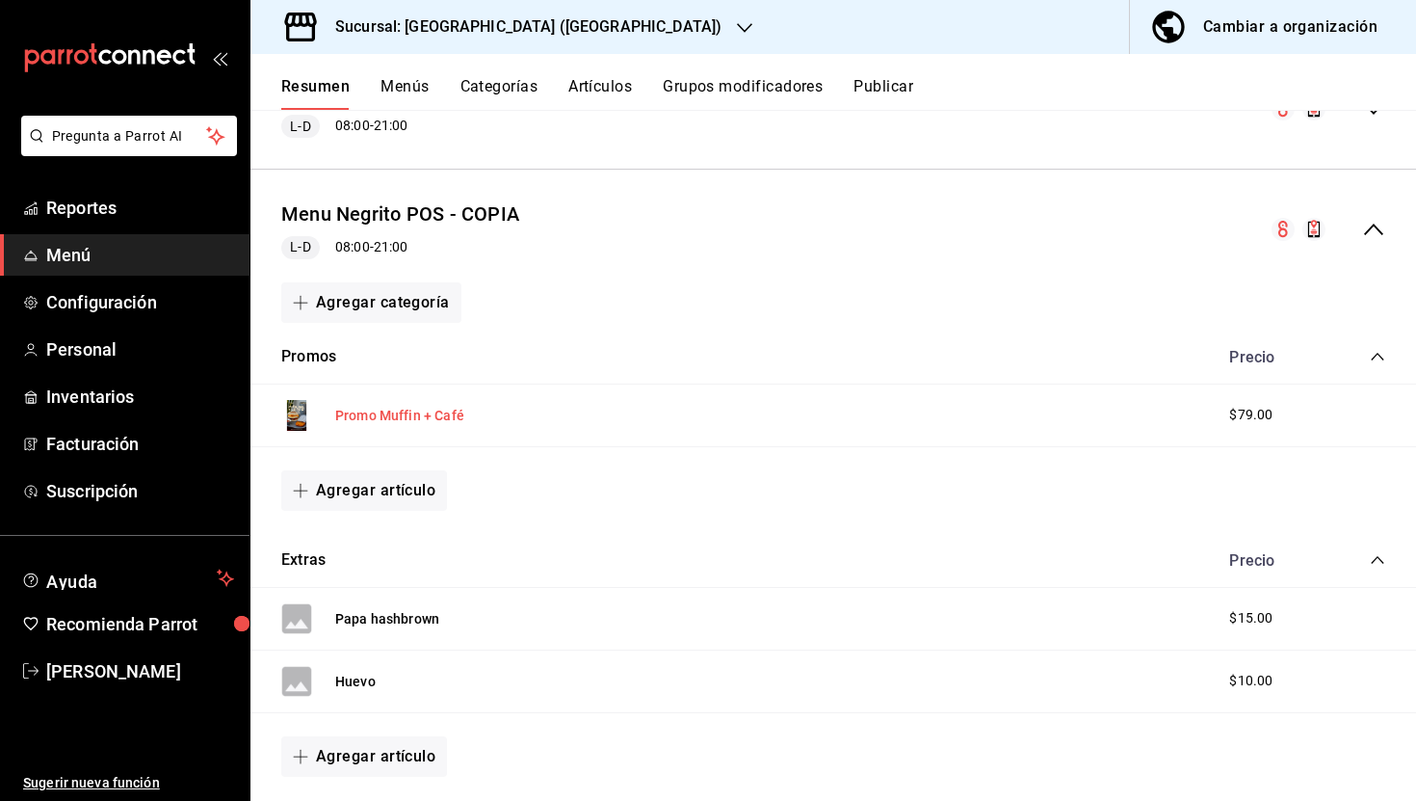
click at [432, 414] on button "Promo Muffin + Café" at bounding box center [399, 415] width 129 height 19
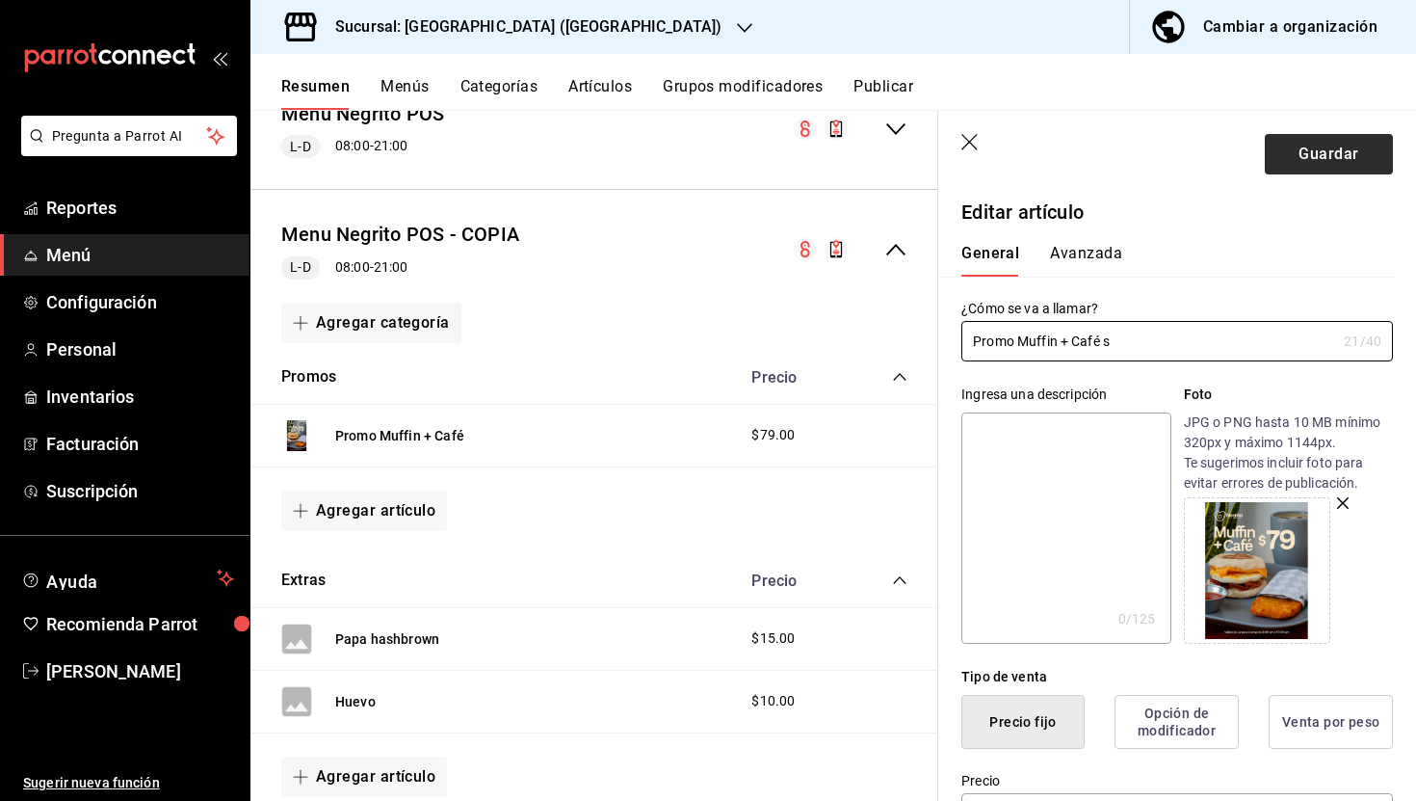
type input "Promo Muffin + Café s"
click at [1302, 157] on button "Guardar" at bounding box center [1329, 154] width 128 height 40
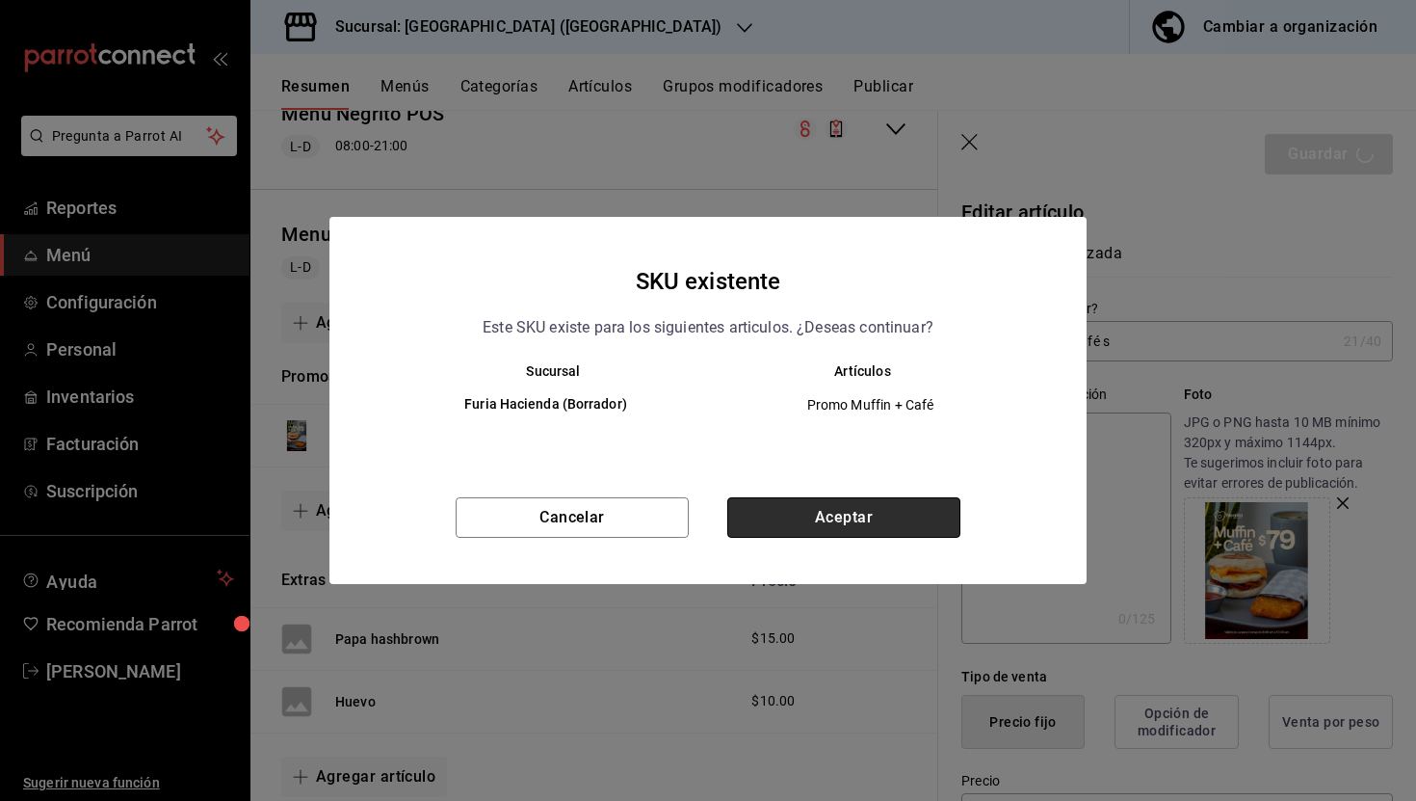
click at [860, 513] on button "Aceptar" at bounding box center [843, 517] width 233 height 40
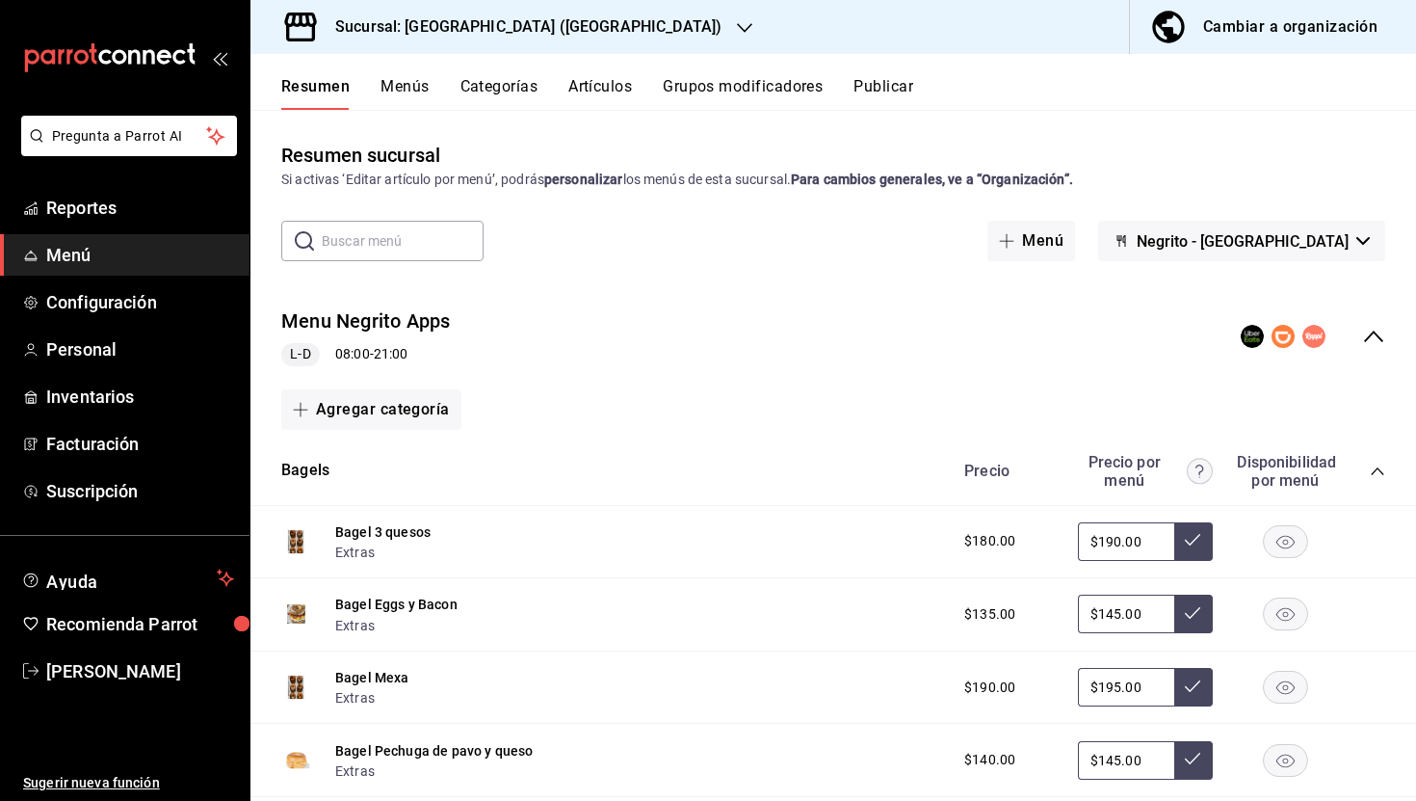
click at [1375, 330] on icon "collapse-menu-row" at bounding box center [1373, 336] width 23 height 23
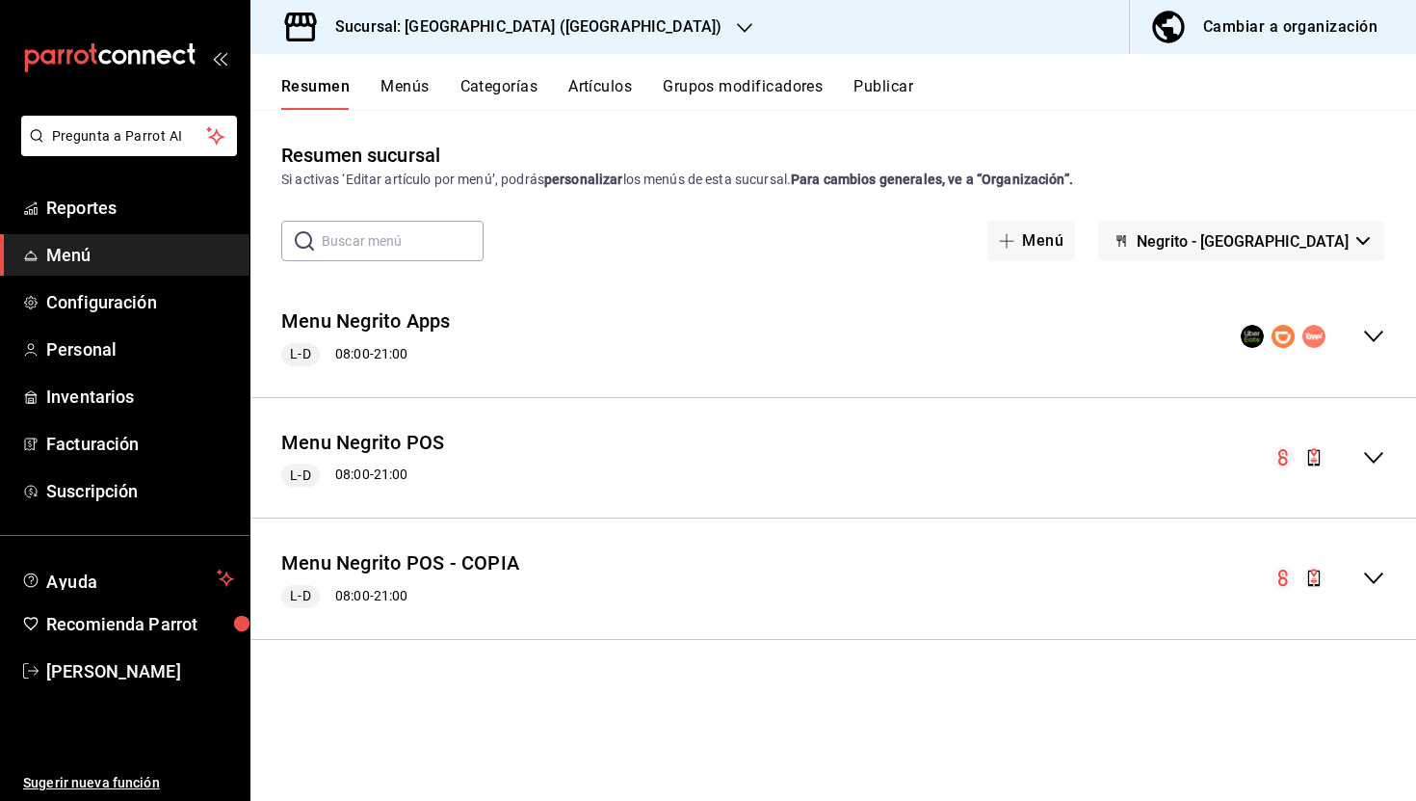
click at [1368, 445] on div "[PERSON_NAME] POS L-D 08:00 - 21:00" at bounding box center [833, 458] width 1166 height 90
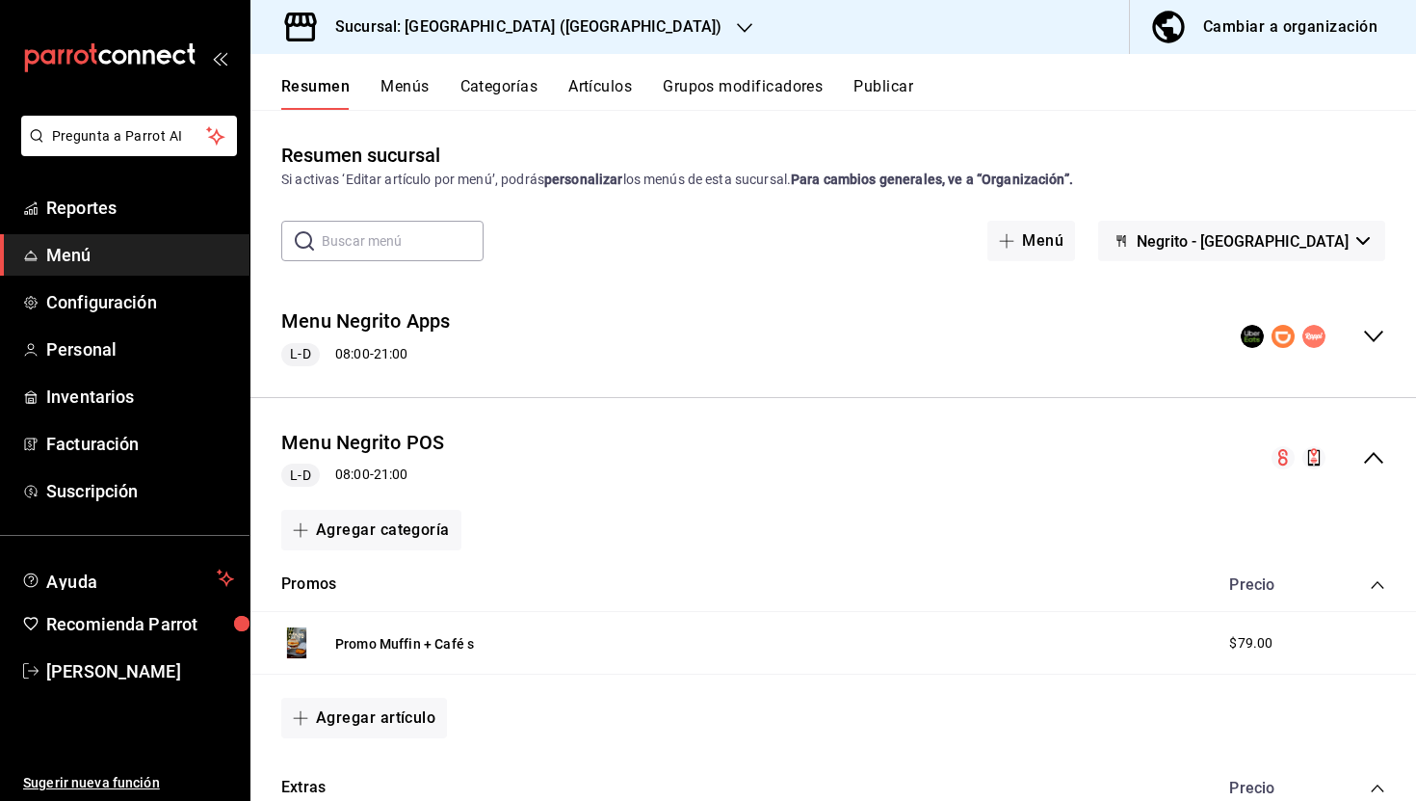
click at [1374, 450] on icon "collapse-menu-row" at bounding box center [1373, 457] width 23 height 23
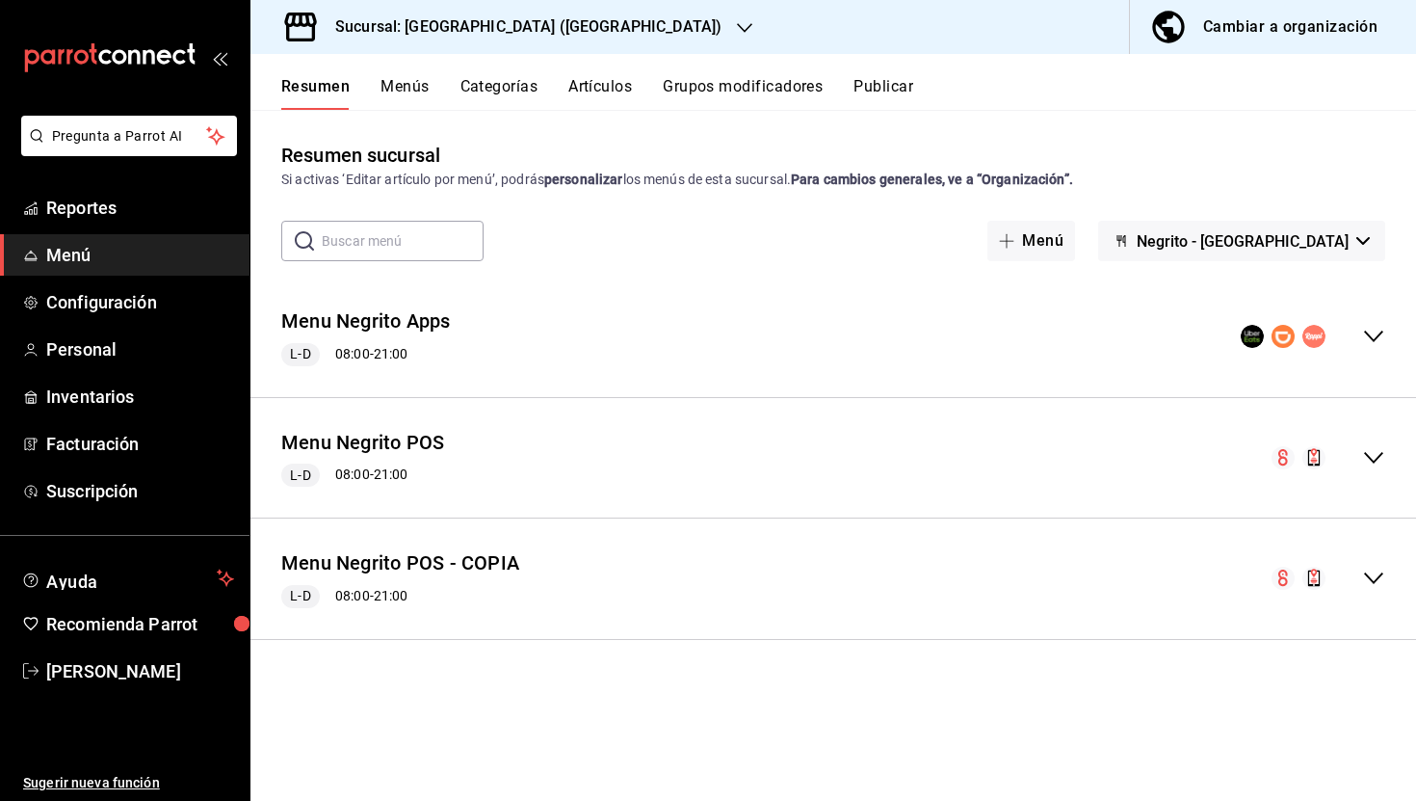
click at [1365, 584] on icon "collapse-menu-row" at bounding box center [1373, 577] width 23 height 23
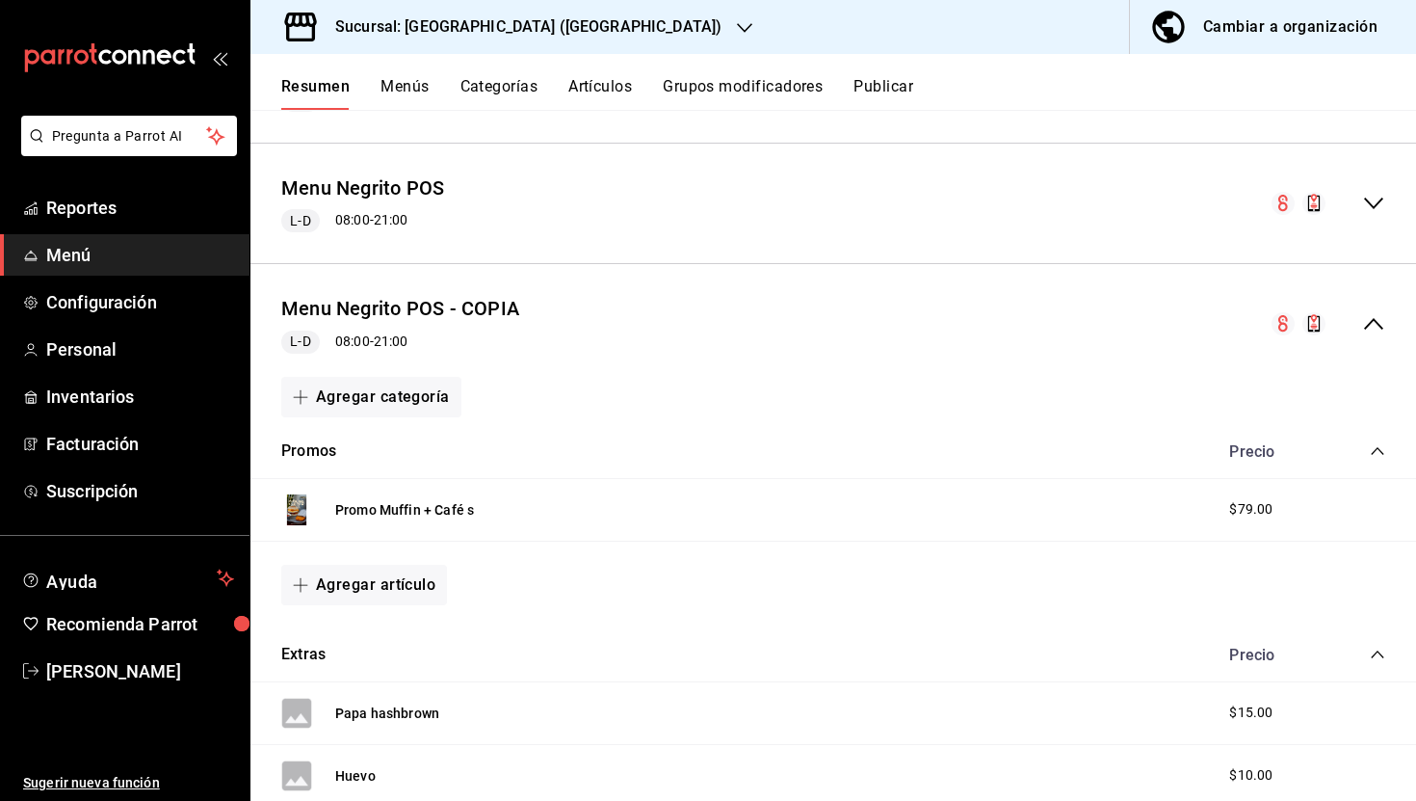
scroll to position [263, 0]
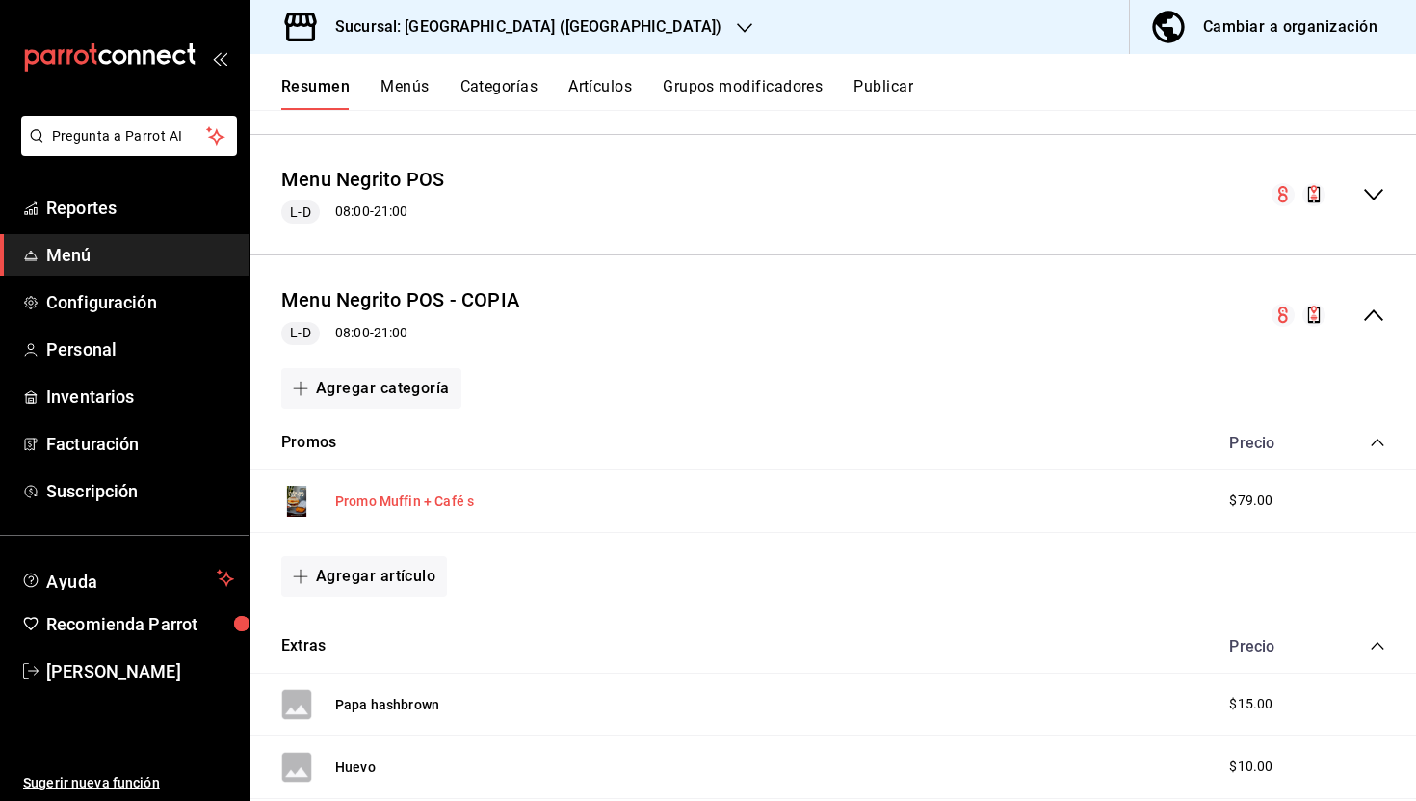
click at [458, 496] on button "Promo Muffin + Café s" at bounding box center [404, 500] width 139 height 19
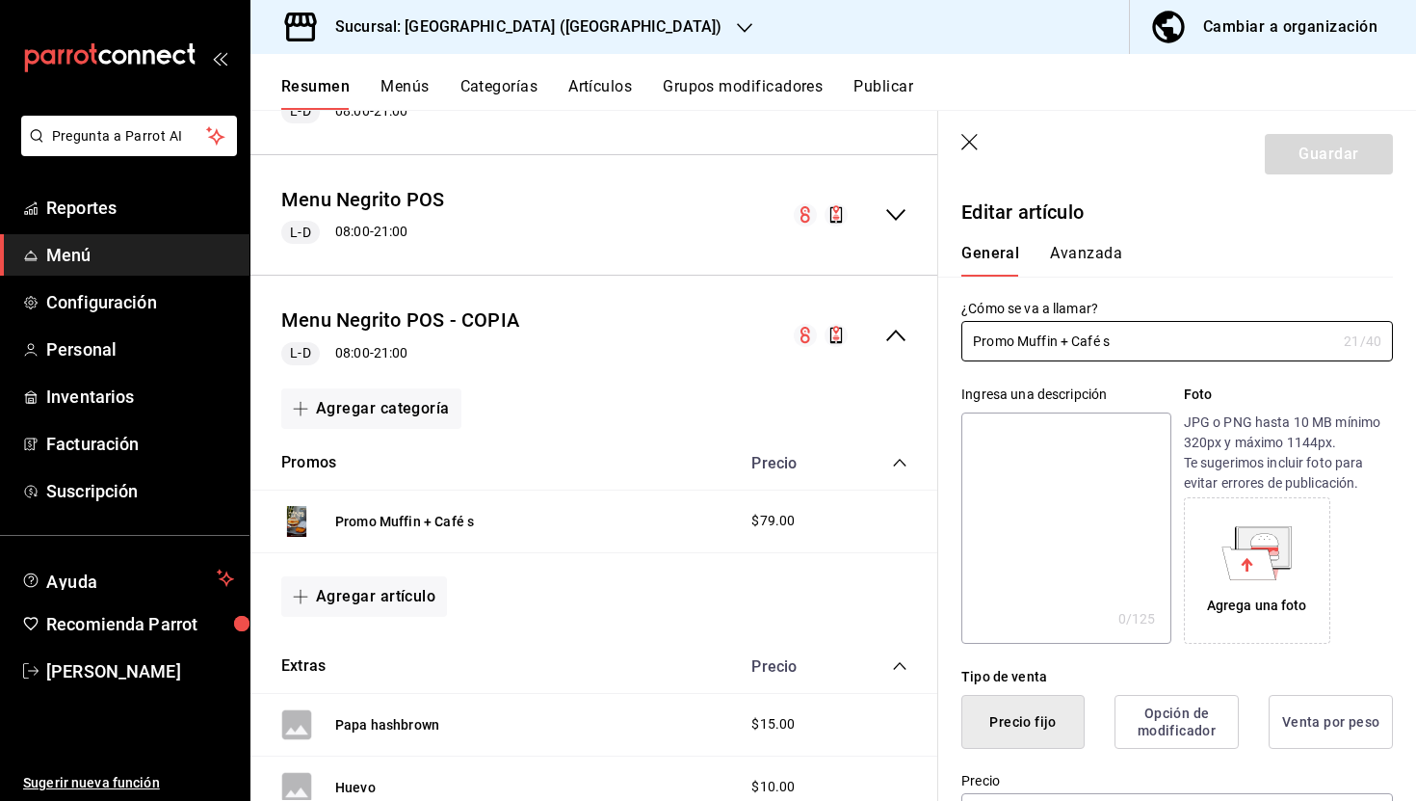
type input "$79.00"
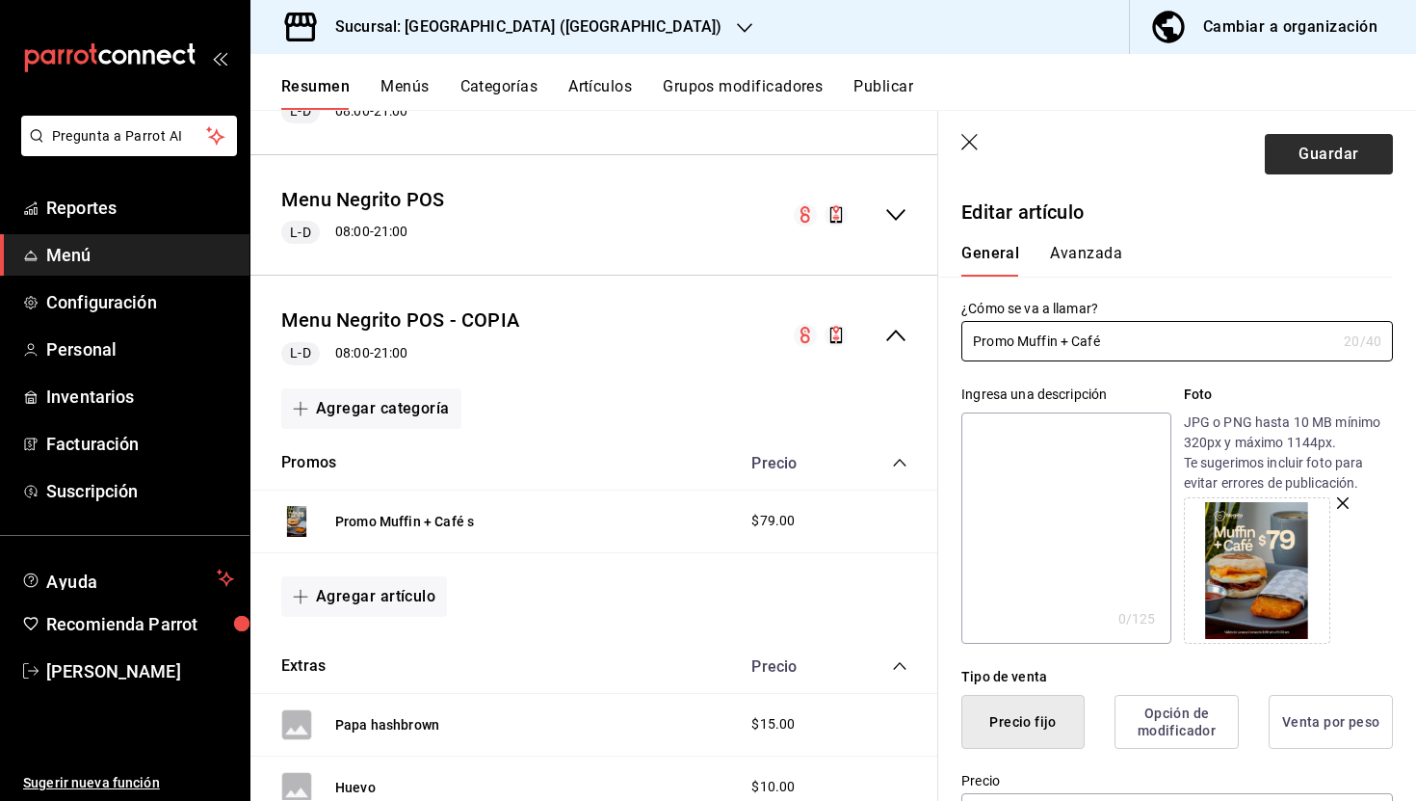
type input "Promo Muffin + Café"
click at [1289, 154] on button "Guardar" at bounding box center [1329, 154] width 128 height 40
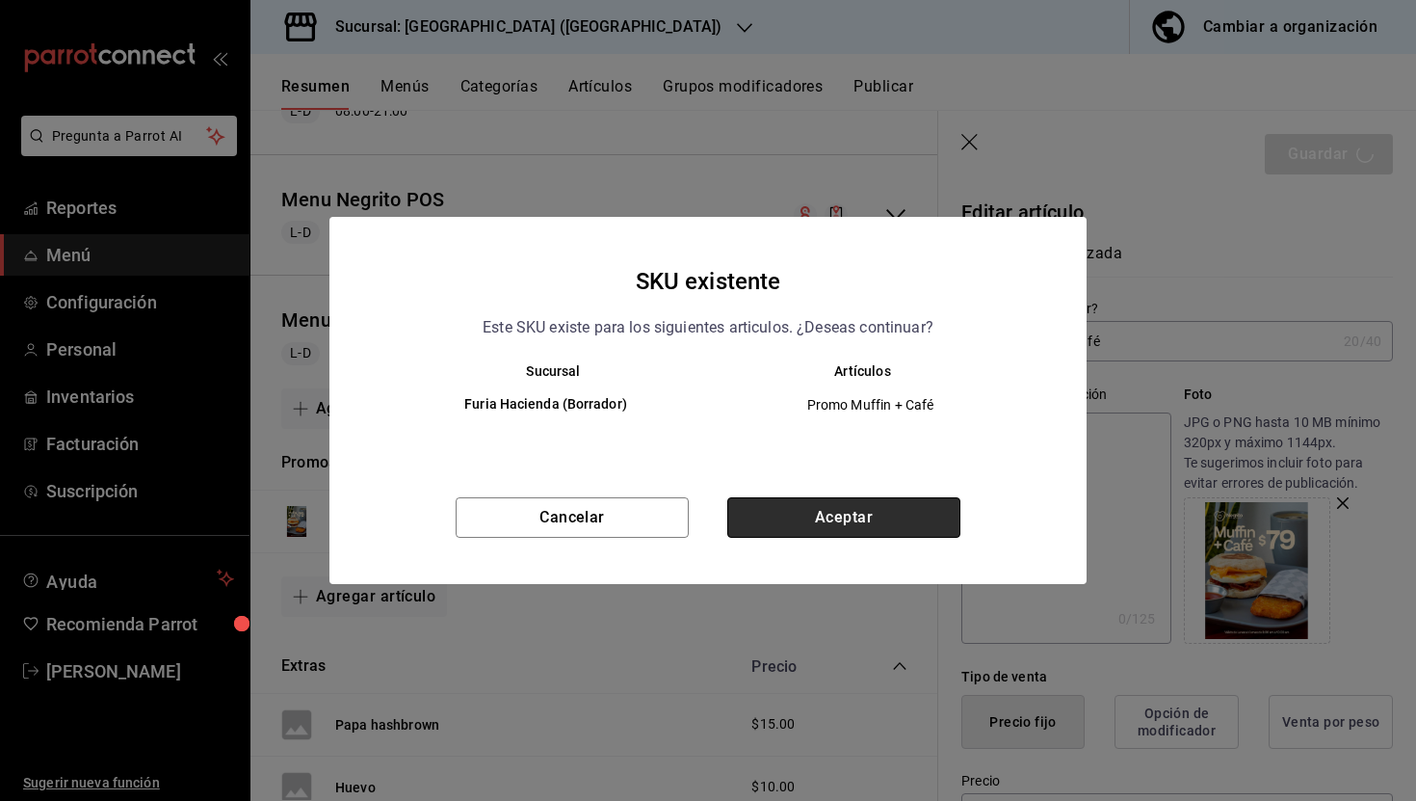
click at [895, 525] on button "Aceptar" at bounding box center [843, 517] width 233 height 40
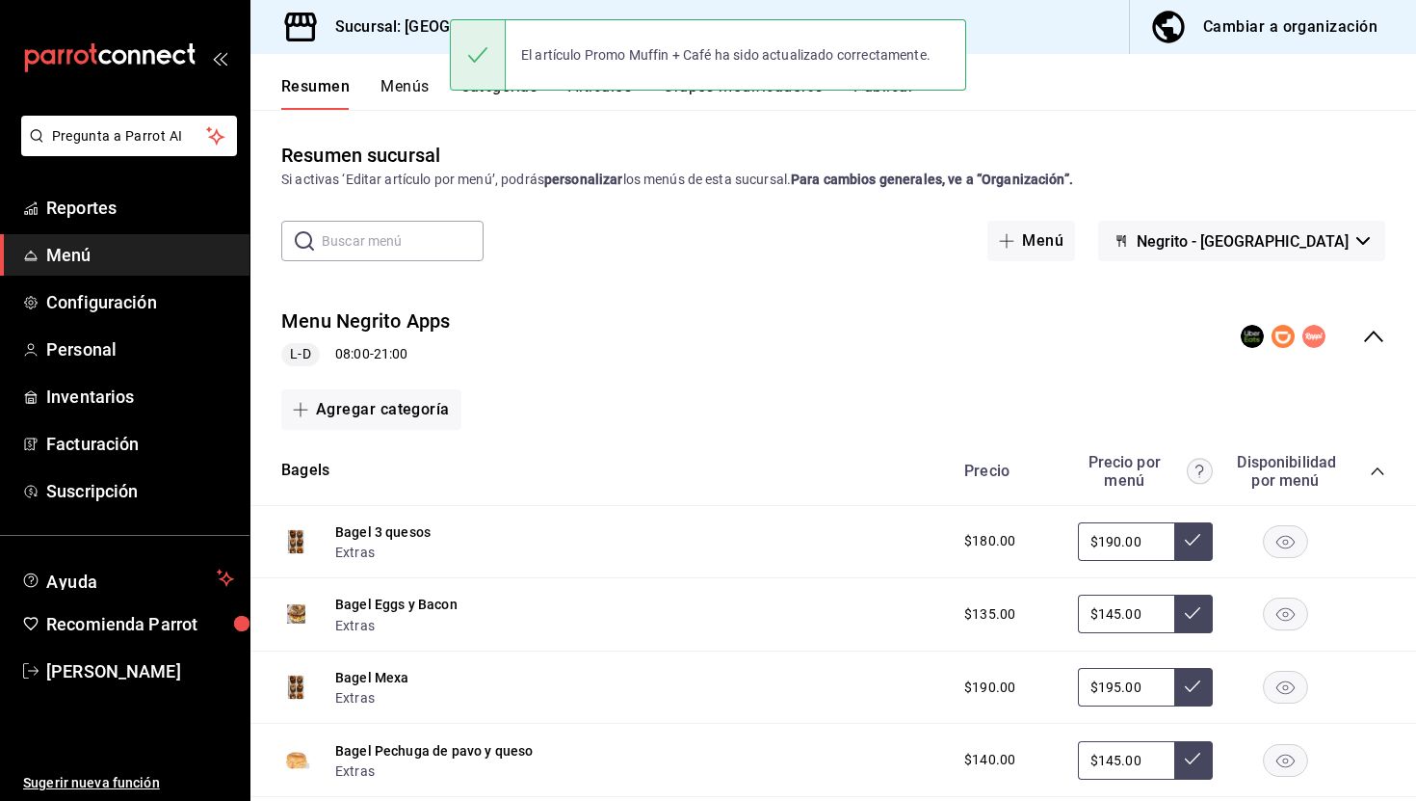
click at [1364, 325] on icon "collapse-menu-row" at bounding box center [1373, 336] width 23 height 23
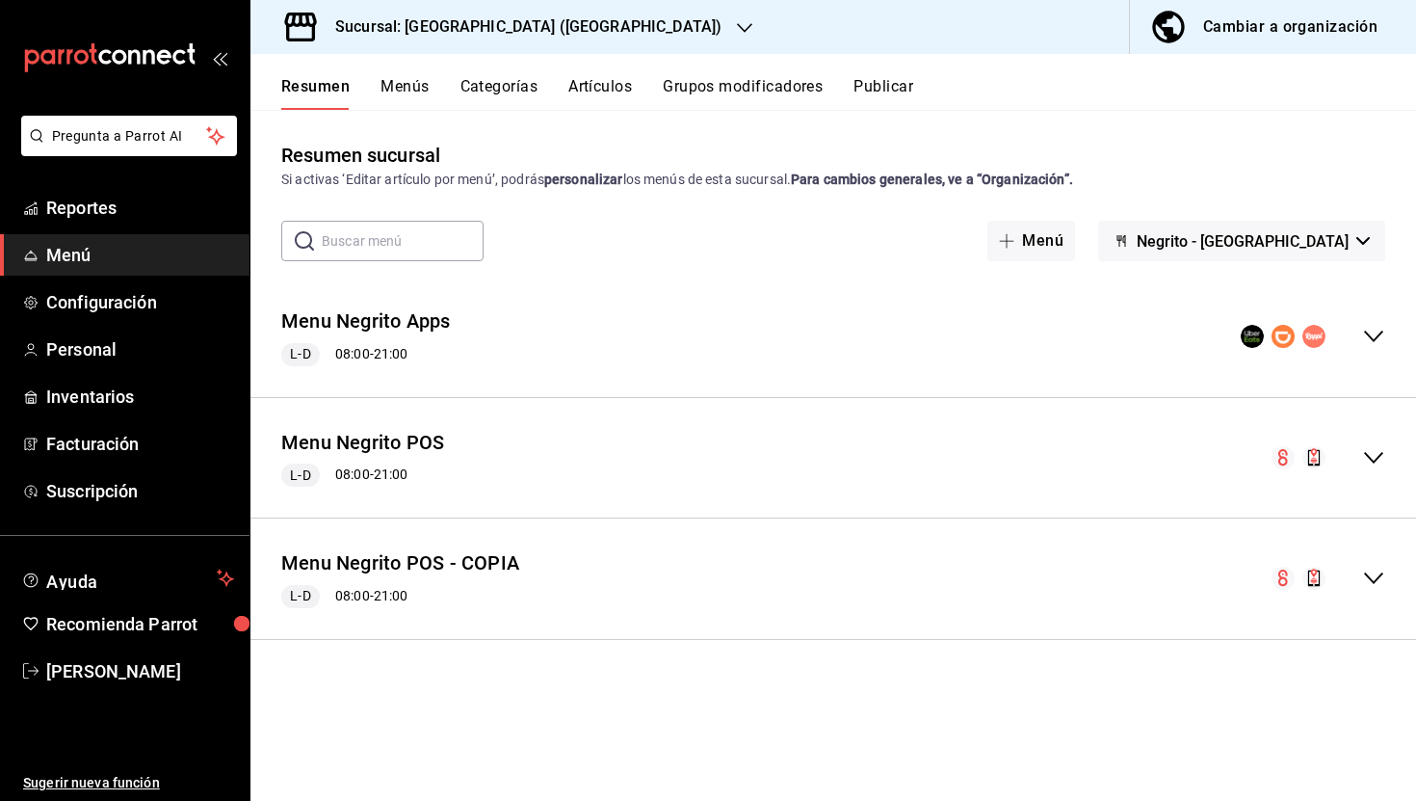
click at [1381, 572] on icon "collapse-menu-row" at bounding box center [1373, 577] width 23 height 23
click at [619, 84] on button "Artículos" at bounding box center [600, 93] width 64 height 33
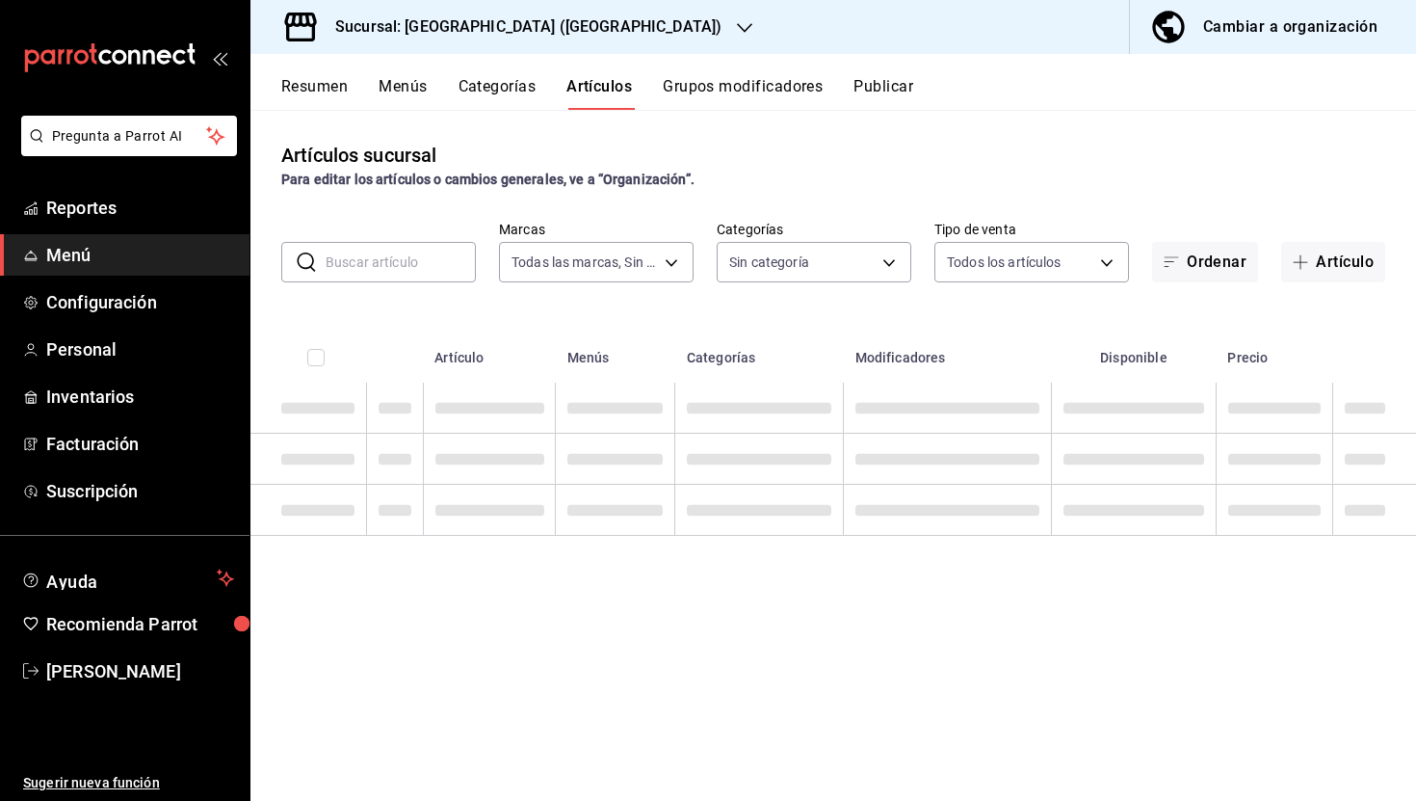
type input "287774e0-f4ba-4ef7-b69d-38b7dbe72ed9"
type input "58f0ccdc-7803-4efc-895d-68e637178344,04179152-9d8b-4da6-8fd7-33c55e9b75bc,2ec7e…"
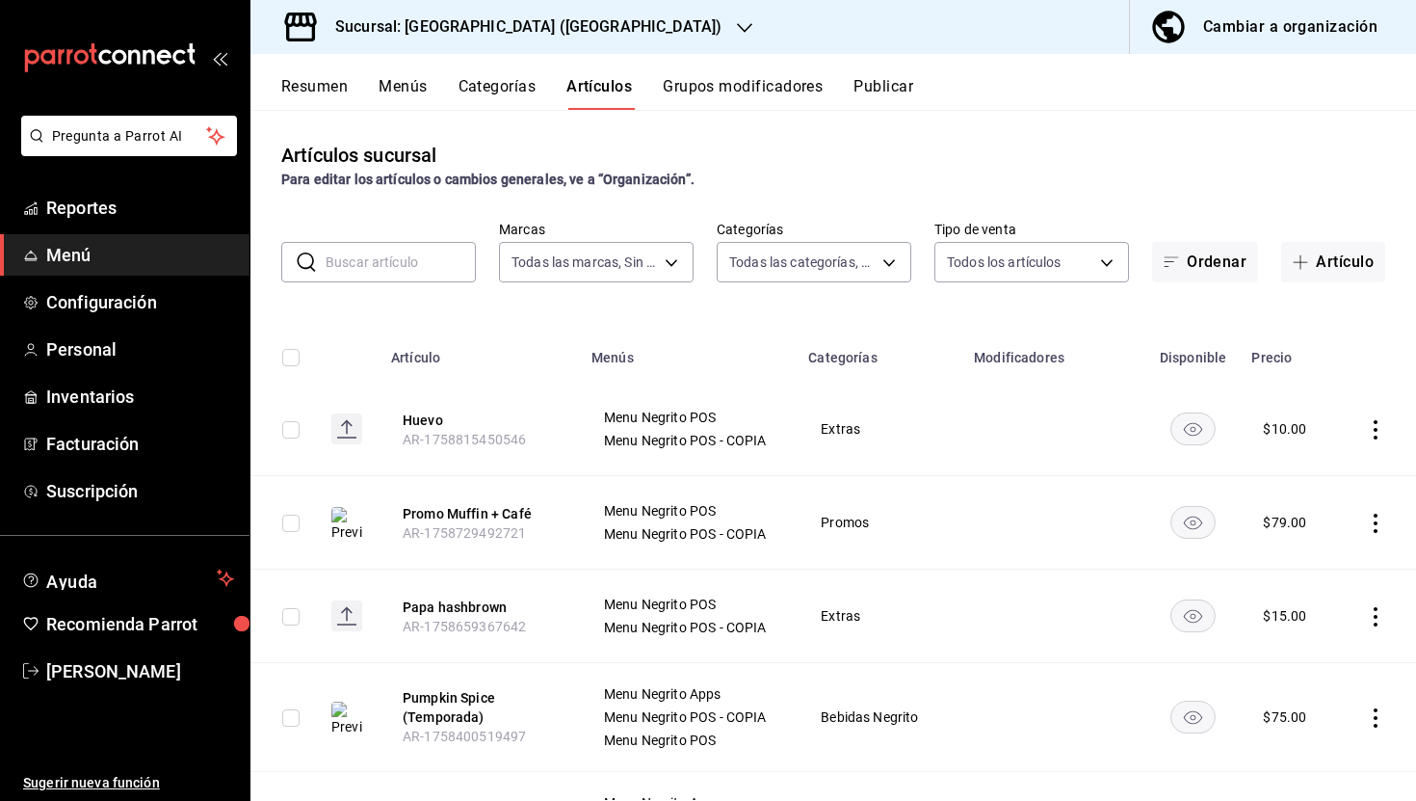
click at [324, 92] on button "Resumen" at bounding box center [314, 93] width 66 height 33
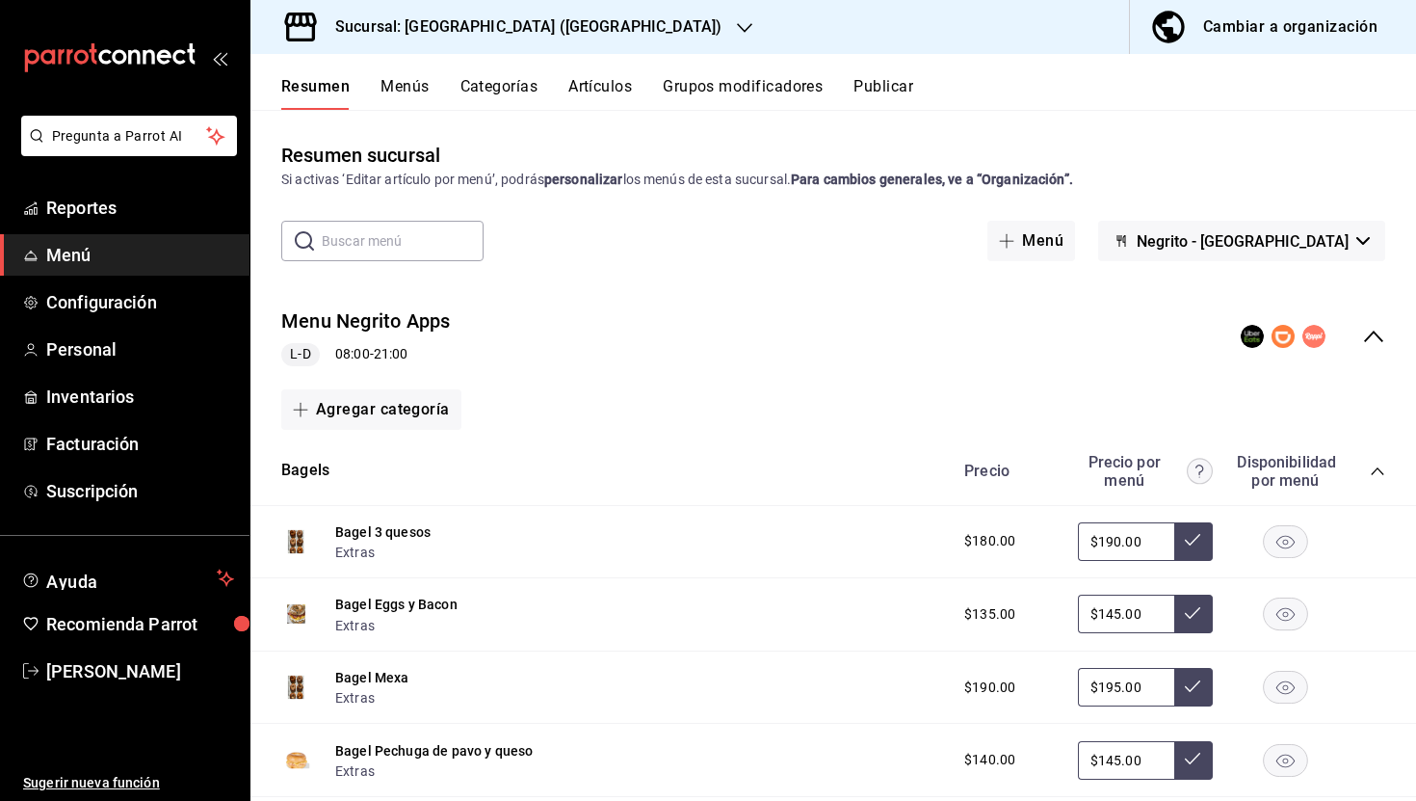
click at [1380, 338] on icon "collapse-menu-row" at bounding box center [1373, 336] width 19 height 12
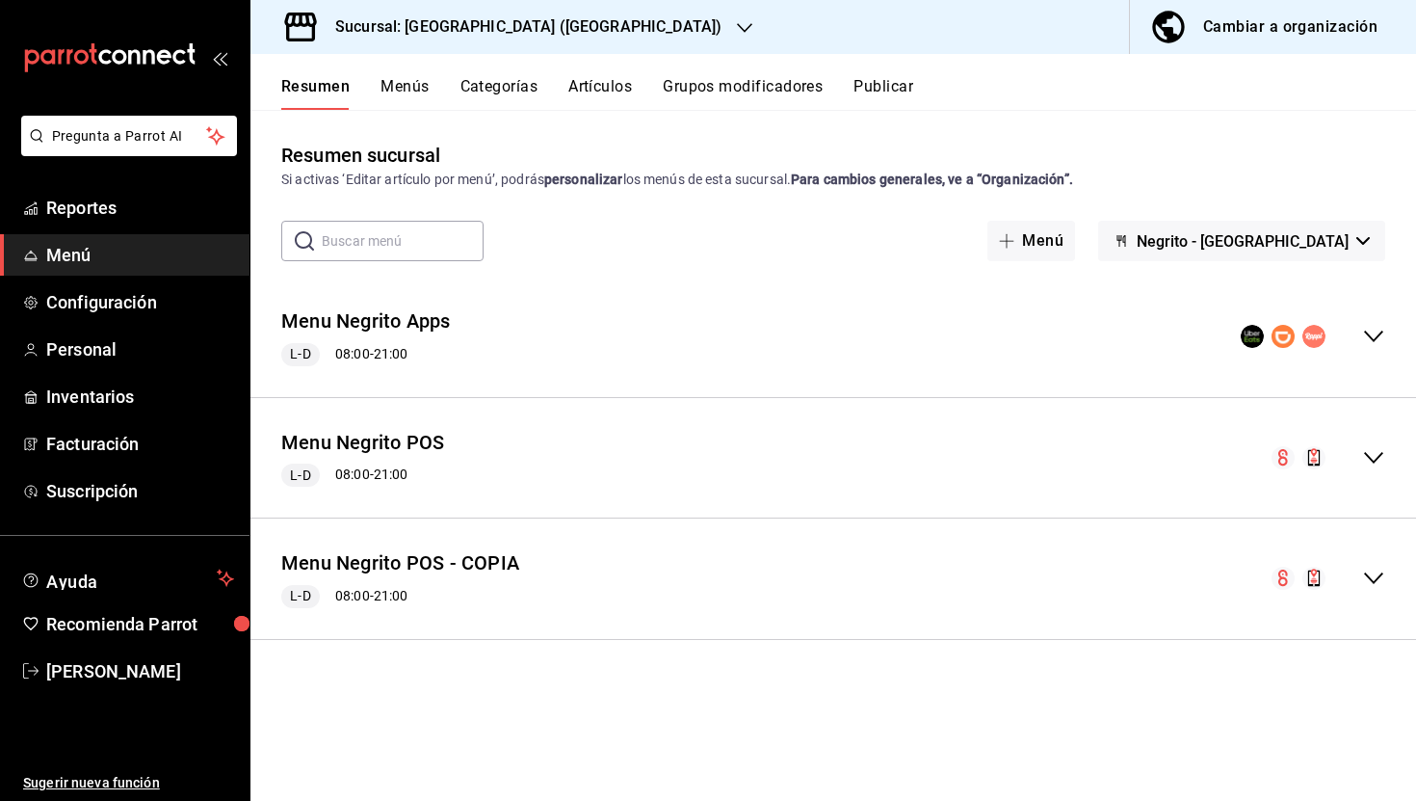
click at [1372, 454] on icon "collapse-menu-row" at bounding box center [1373, 457] width 23 height 23
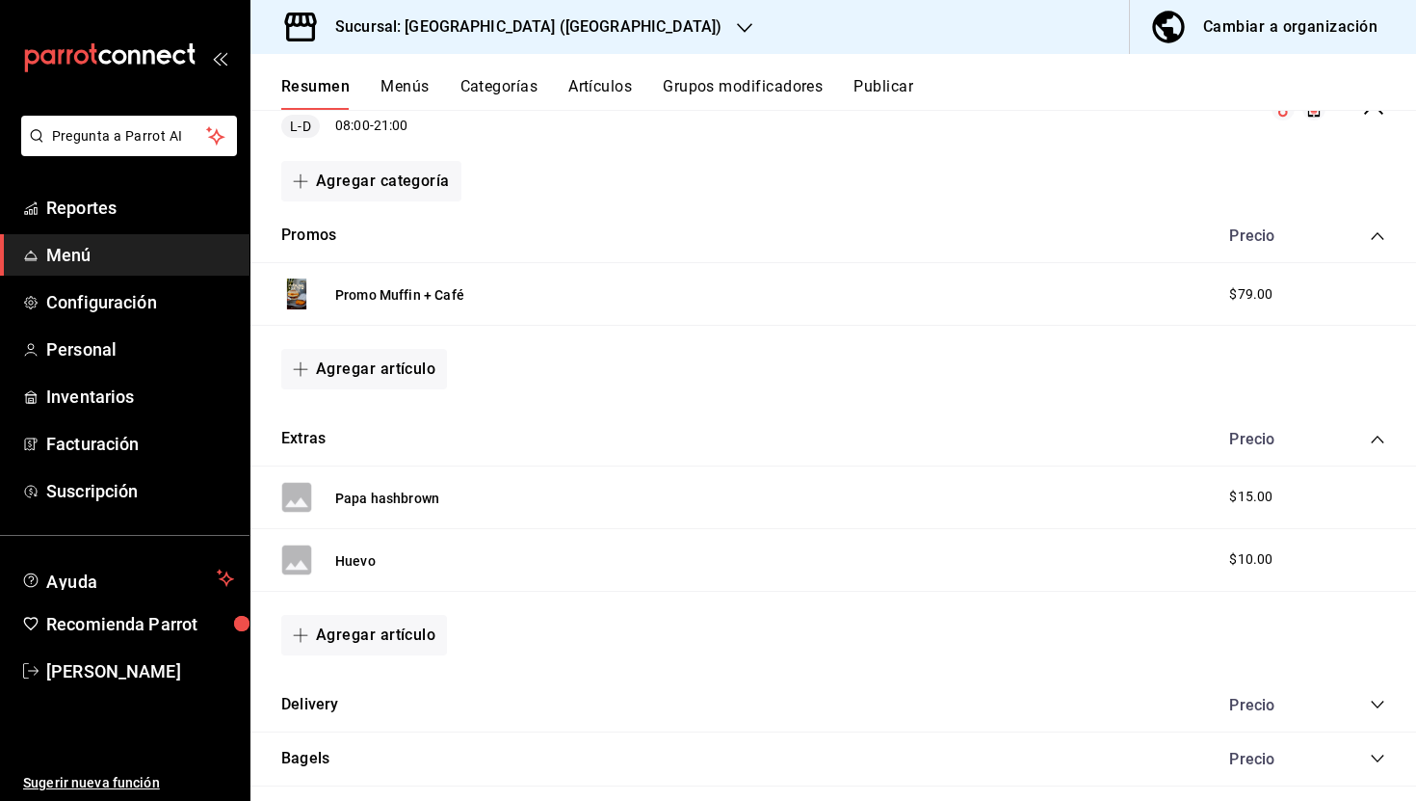
scroll to position [354, 0]
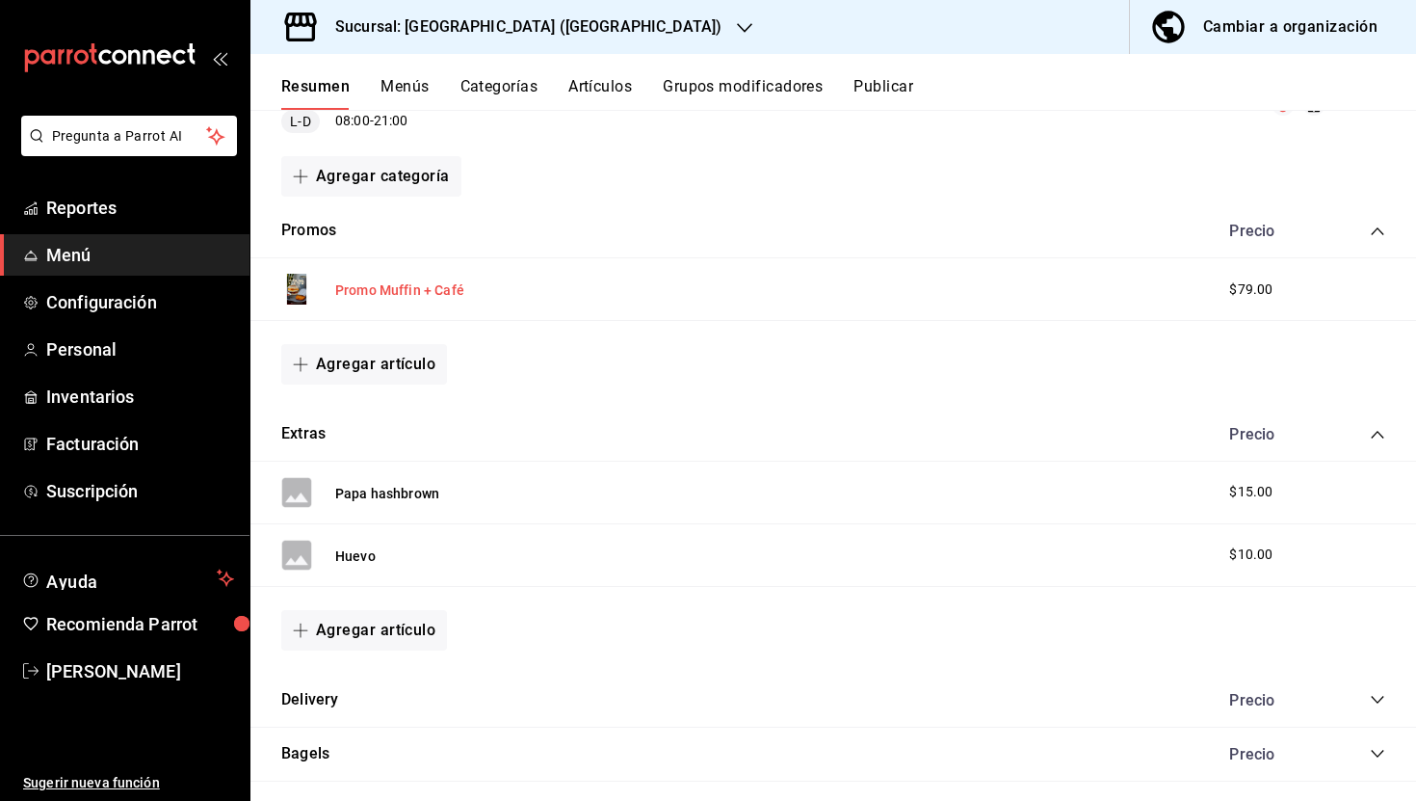
click at [400, 294] on button "Promo Muffin + Café" at bounding box center [399, 289] width 129 height 19
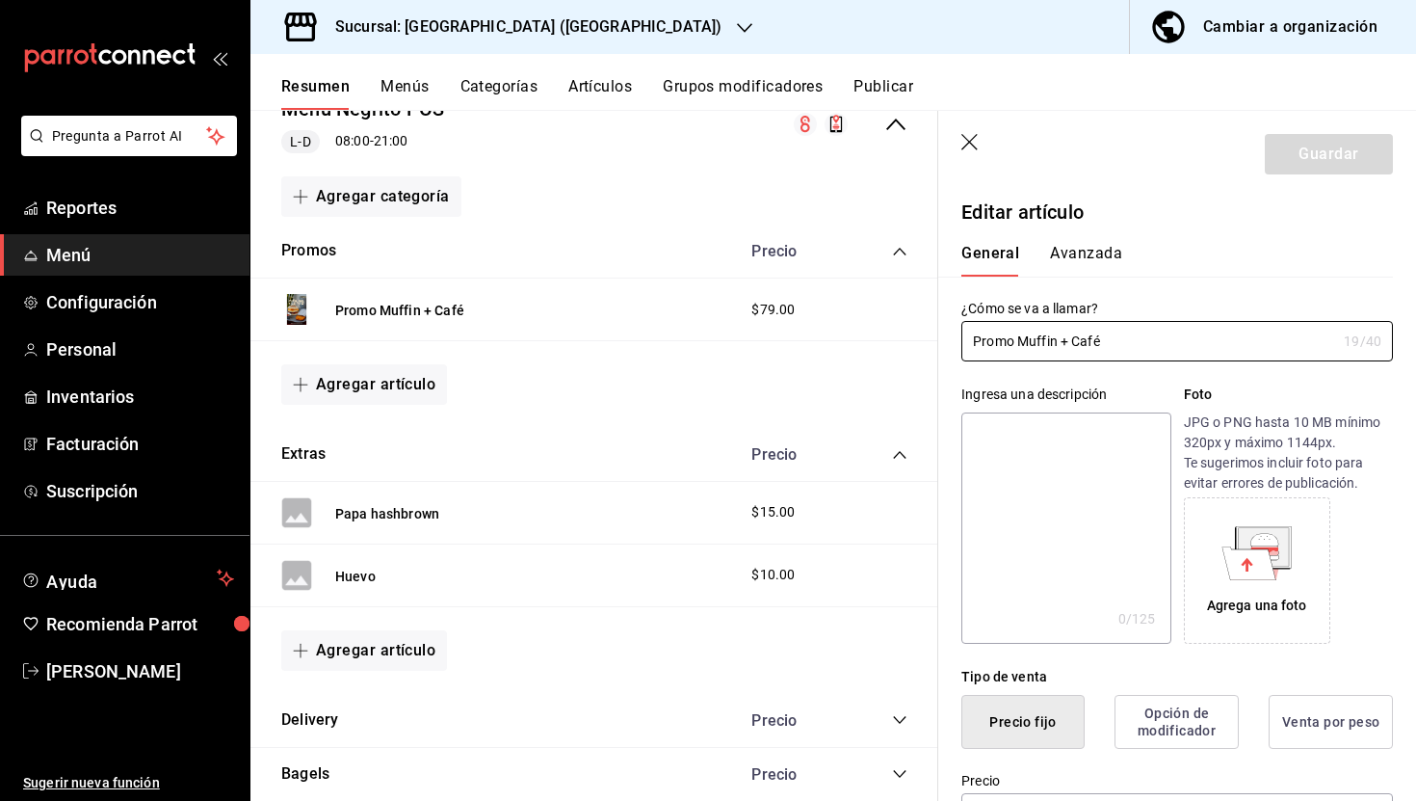
type input "$79.00"
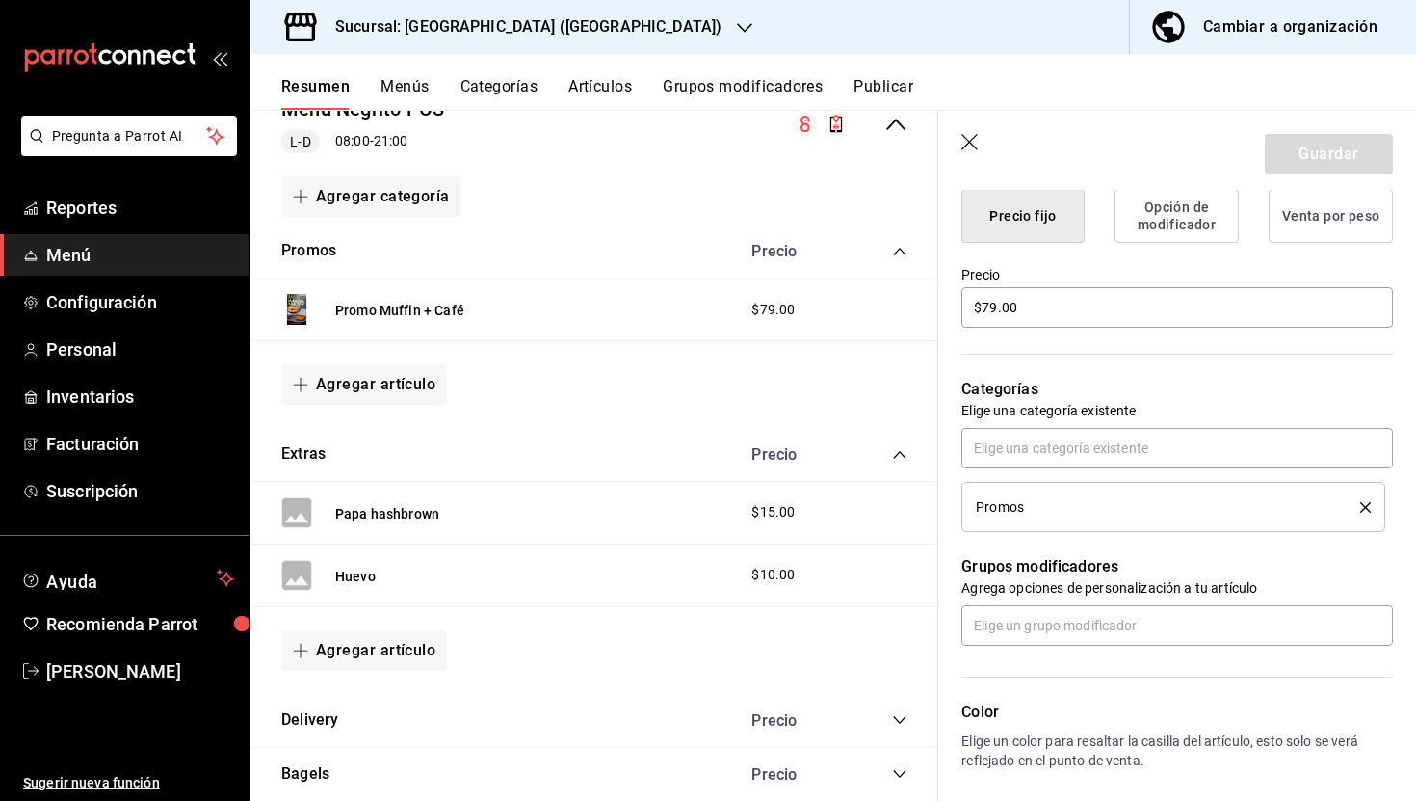
scroll to position [460, 0]
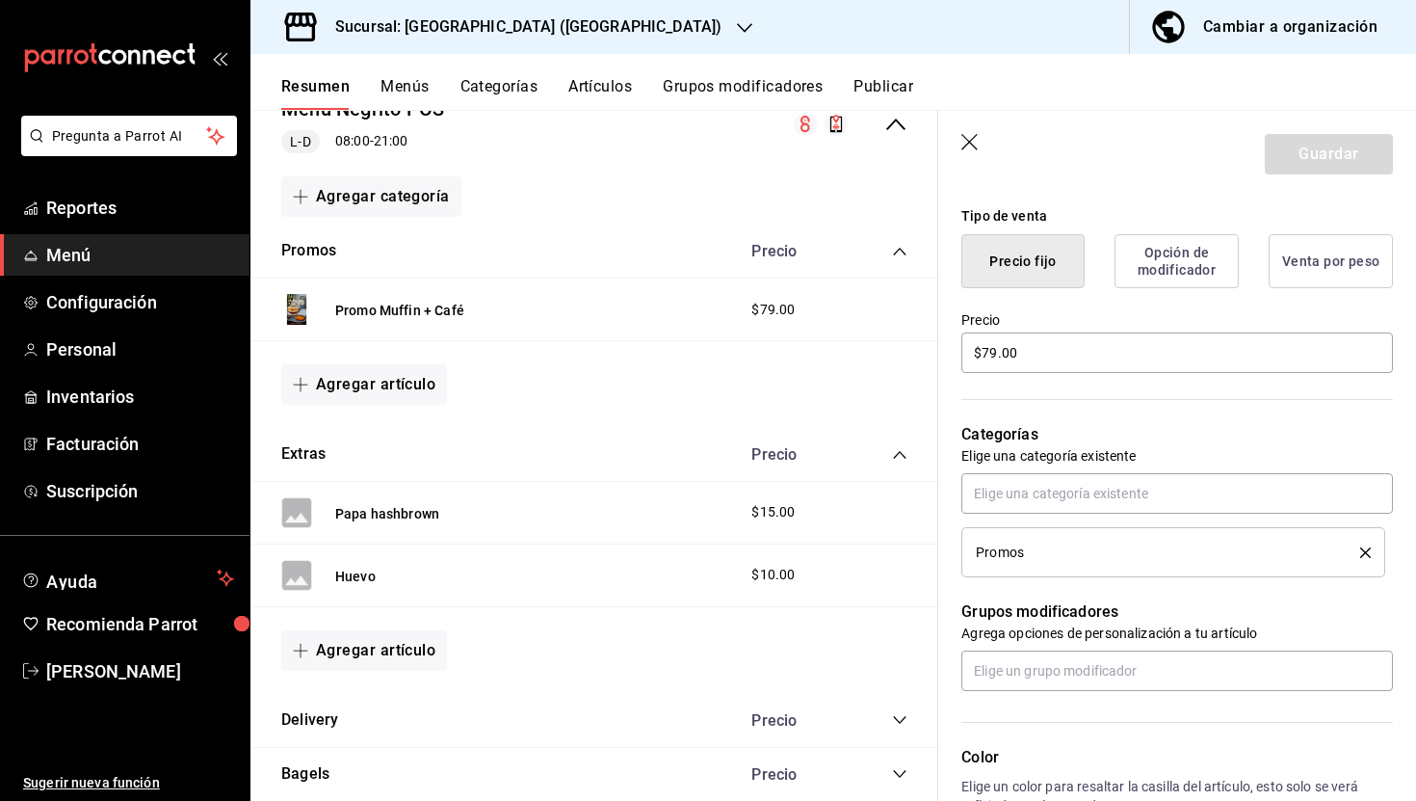
click at [1163, 258] on button "Opción de modificador" at bounding box center [1177, 261] width 124 height 54
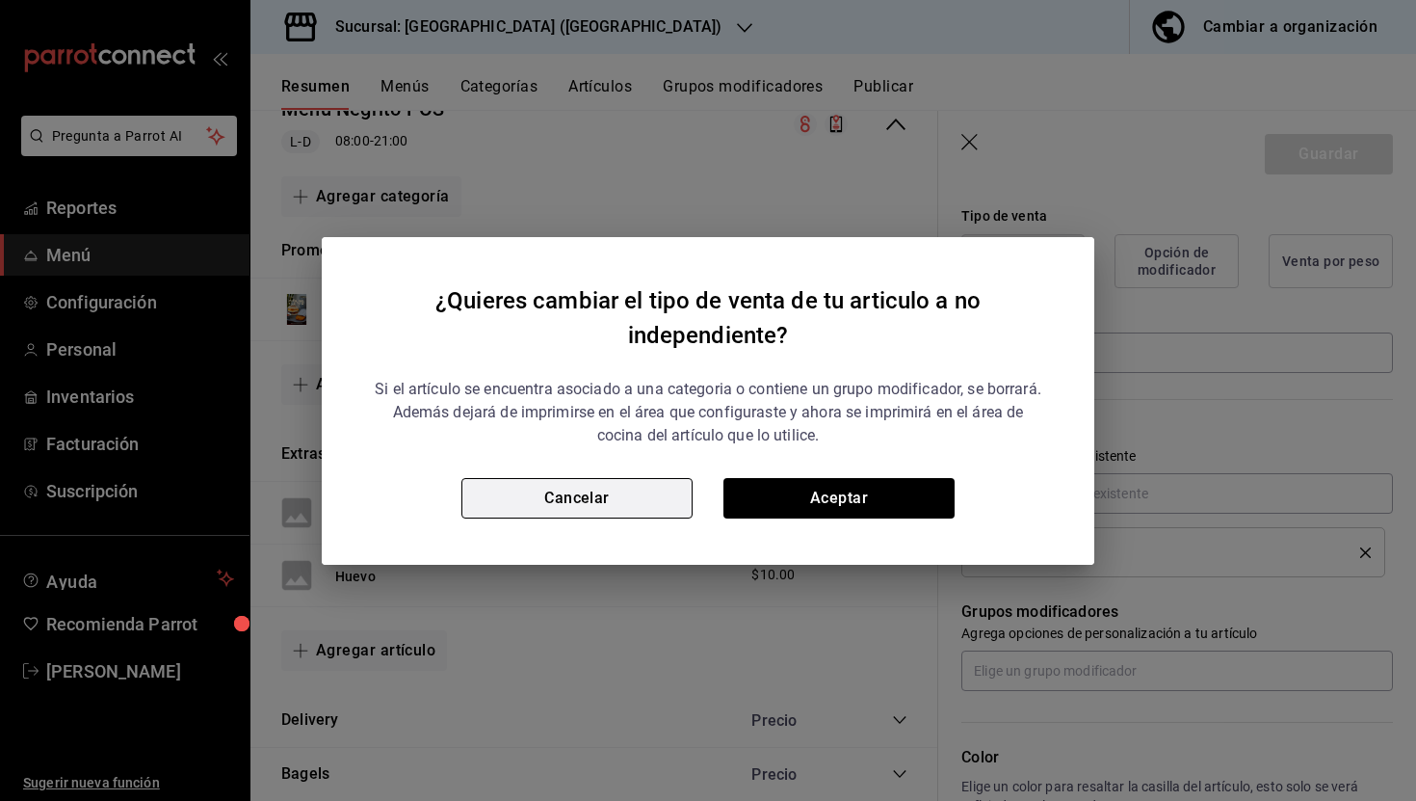
click at [629, 499] on button "Cancelar" at bounding box center [576, 498] width 231 height 40
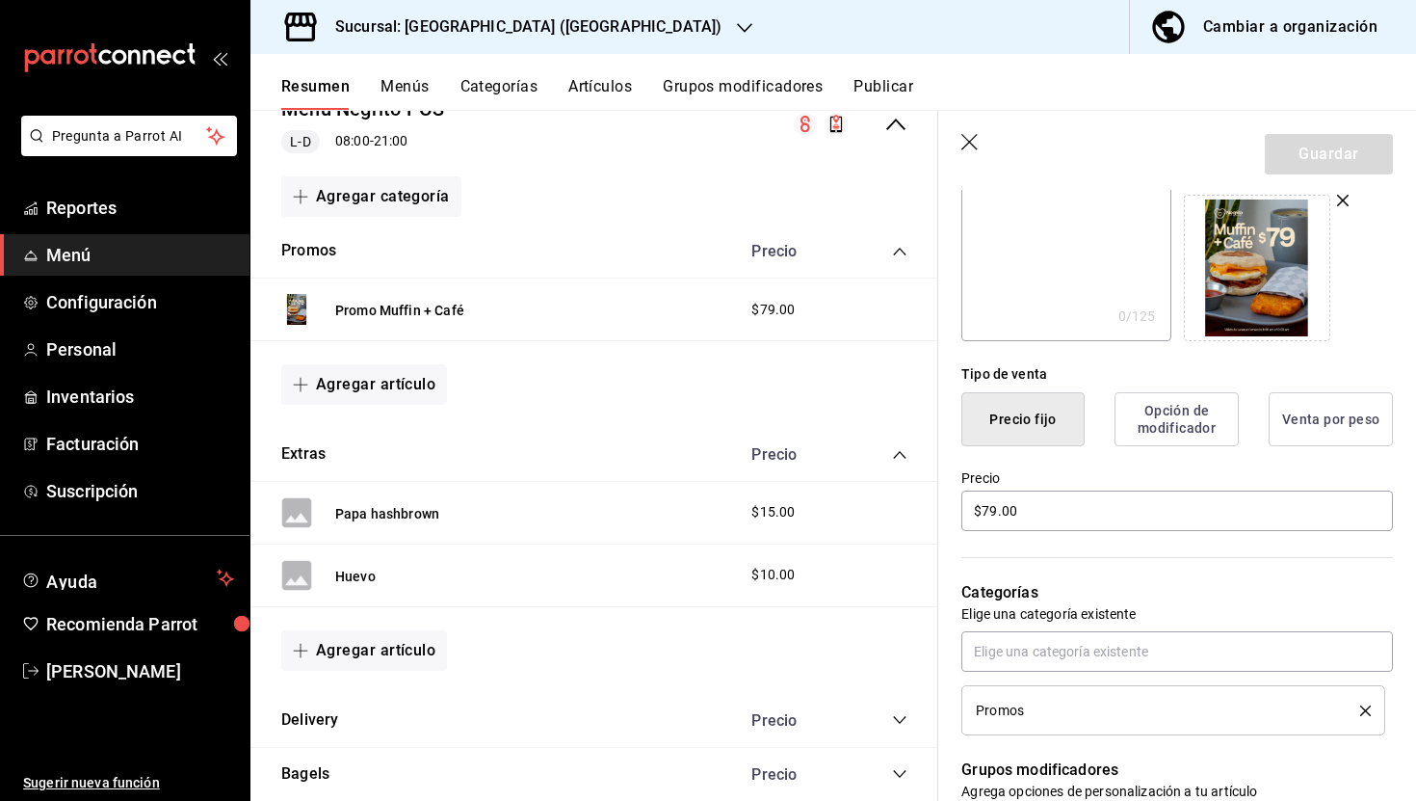
scroll to position [288, 0]
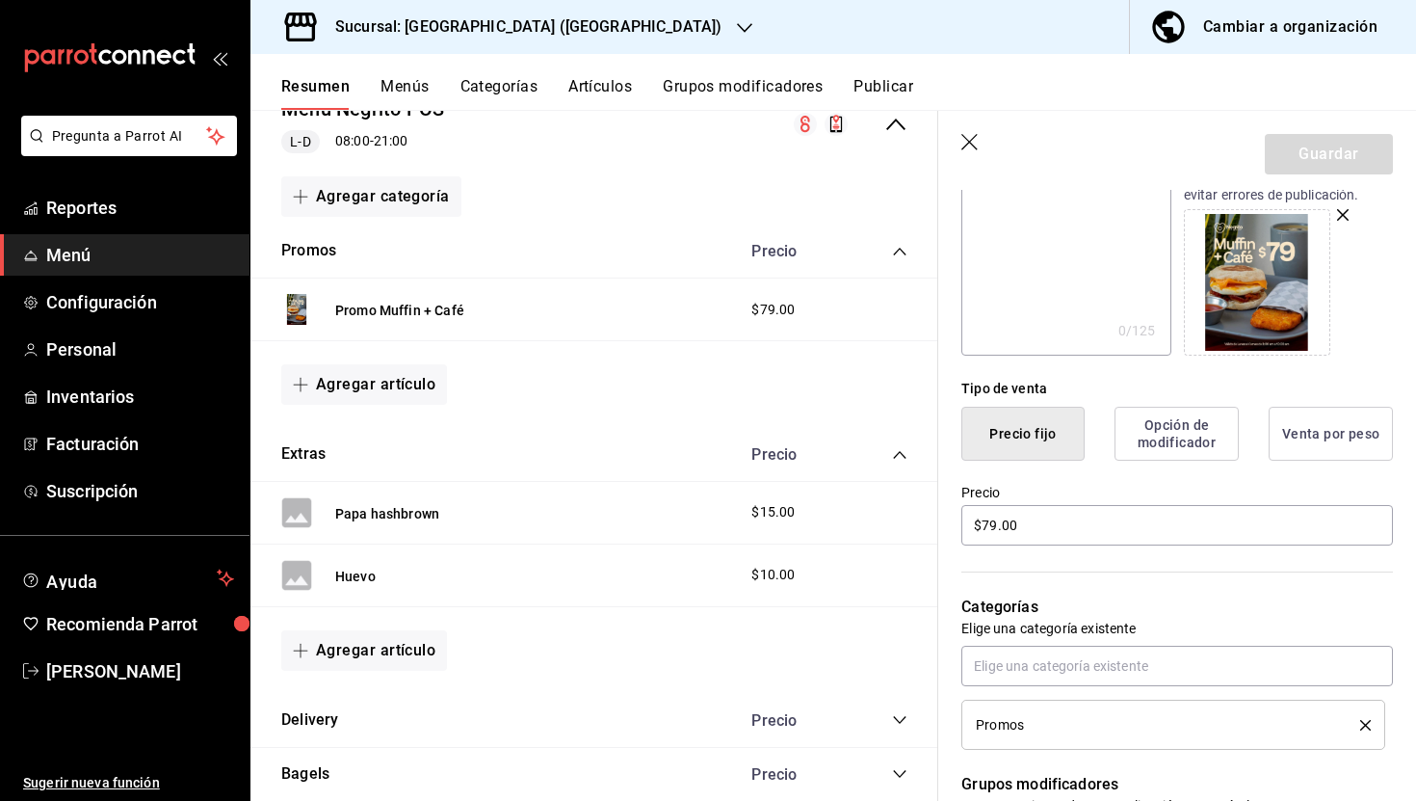
drag, startPoint x: 978, startPoint y: 140, endPoint x: 1095, endPoint y: 177, distance: 123.4
click at [978, 140] on icon "button" at bounding box center [970, 143] width 19 height 19
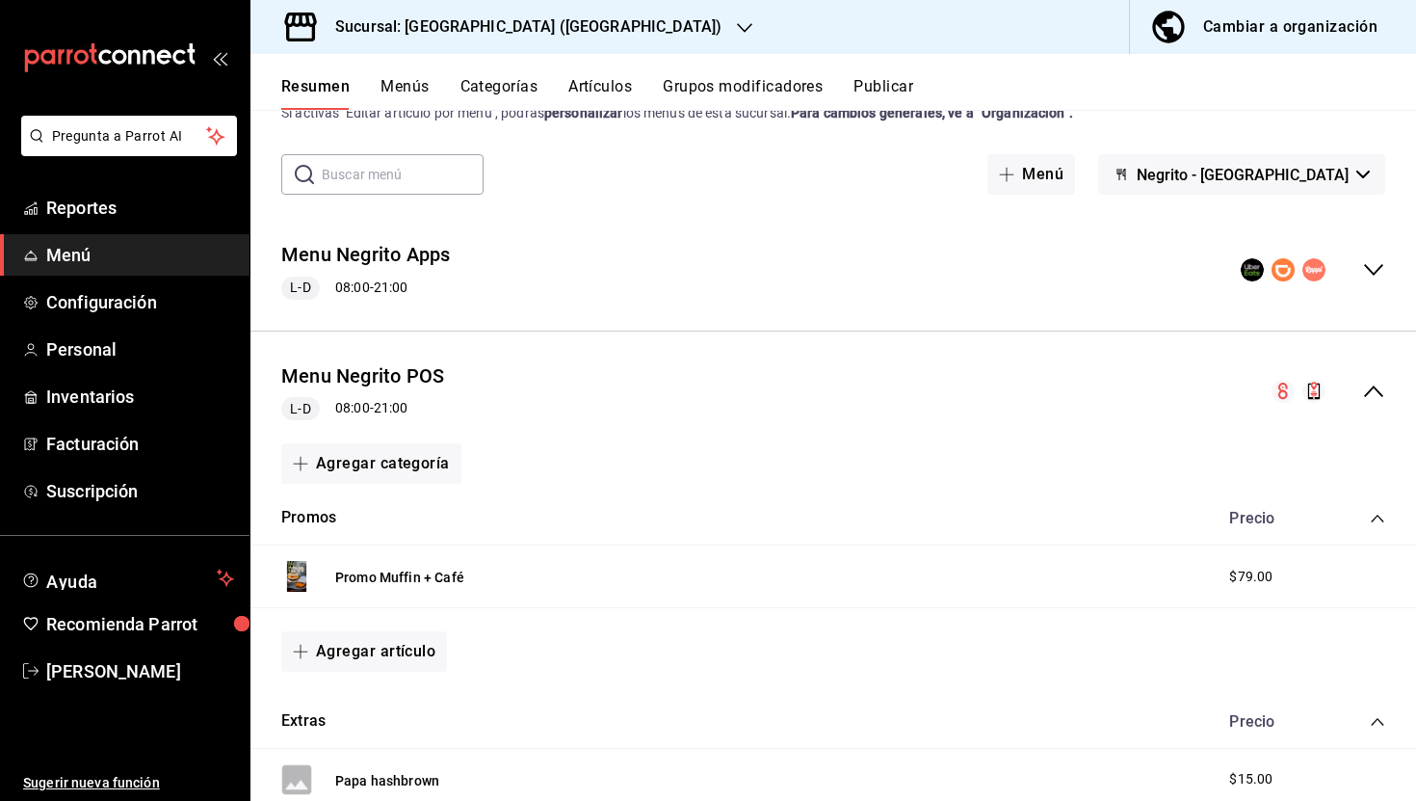
scroll to position [64, 0]
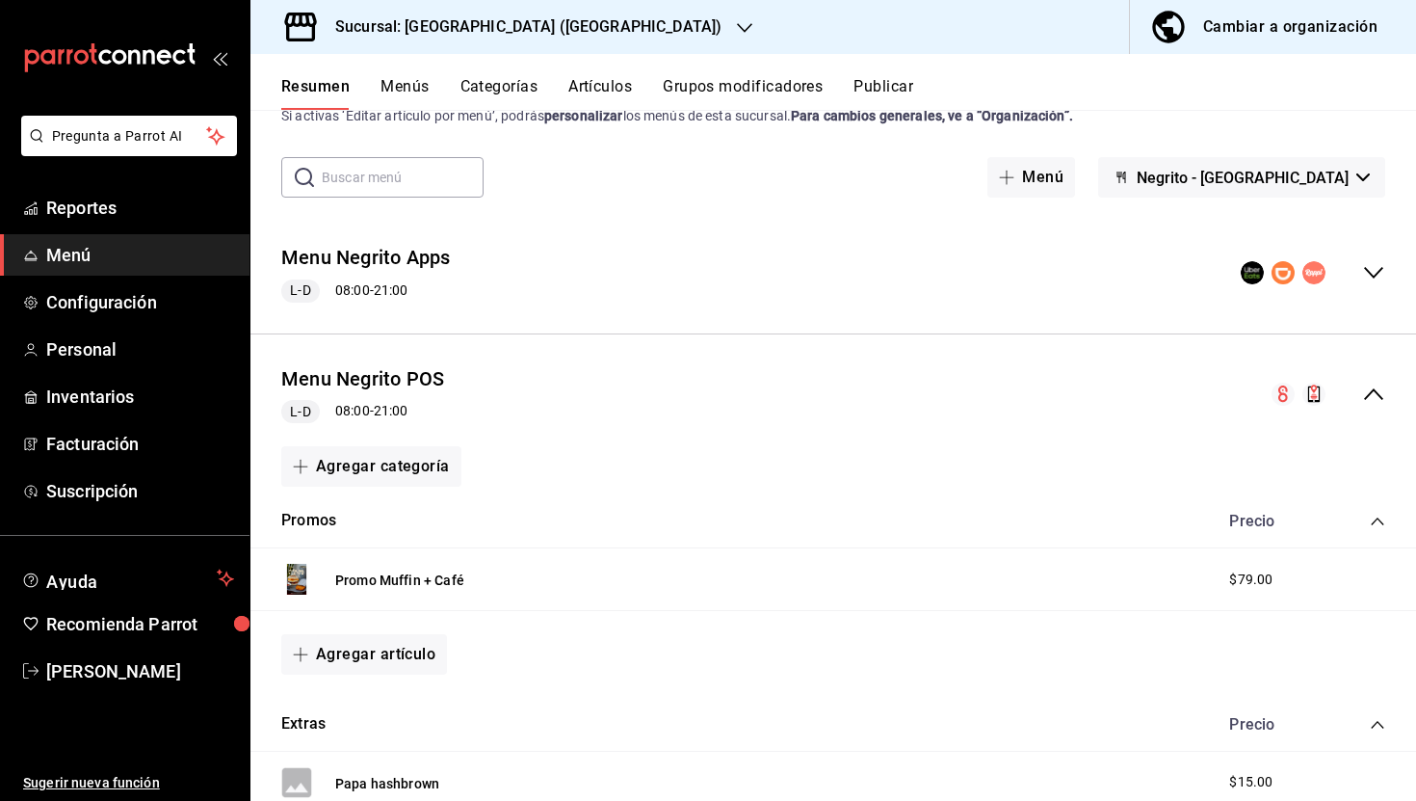
click at [1381, 389] on icon "collapse-menu-row" at bounding box center [1373, 393] width 23 height 23
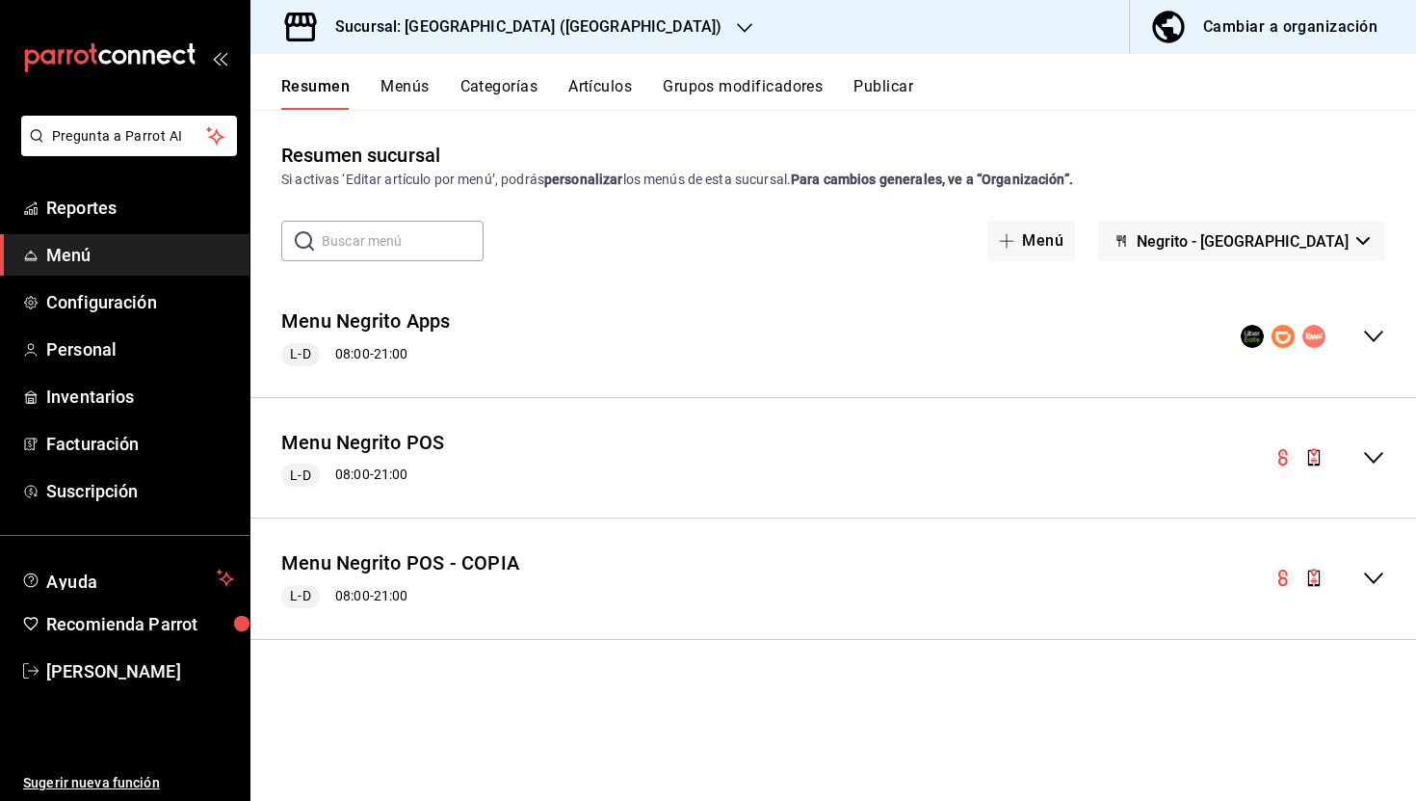
scroll to position [0, 0]
